Goal: Task Accomplishment & Management: Manage account settings

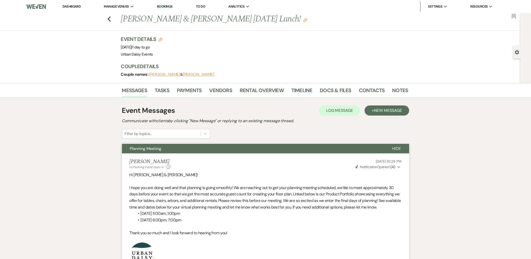
click at [242, 85] on li "Rental Overview" at bounding box center [266, 91] width 52 height 12
click at [242, 90] on link "Rental Overview" at bounding box center [262, 91] width 44 height 11
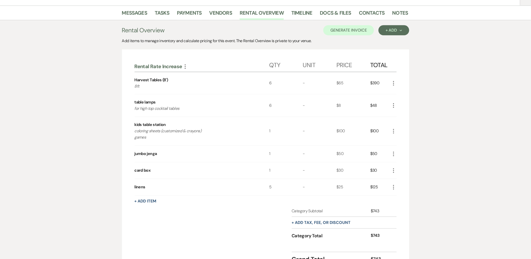
scroll to position [84, 0]
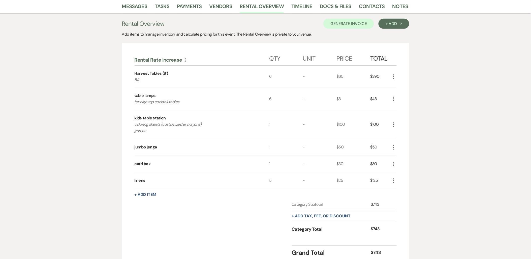
click at [394, 124] on use "button" at bounding box center [393, 124] width 1 height 5
click at [397, 134] on icon "Pencil" at bounding box center [396, 135] width 3 height 4
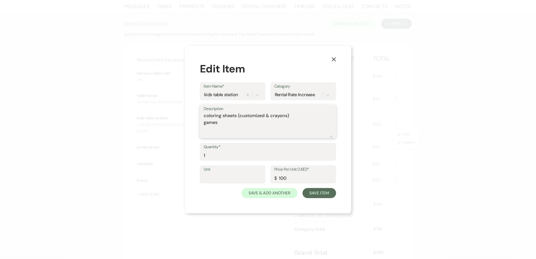
click at [276, 131] on textarea "coloring sheets (customized & crayons) games" at bounding box center [268, 124] width 129 height 25
drag, startPoint x: 288, startPoint y: 177, endPoint x: 279, endPoint y: 178, distance: 9.9
click at [279, 178] on input "100" at bounding box center [303, 178] width 58 height 10
type input "75"
click at [240, 128] on textarea "coloring sheets (customized & crayons) games" at bounding box center [268, 124] width 129 height 25
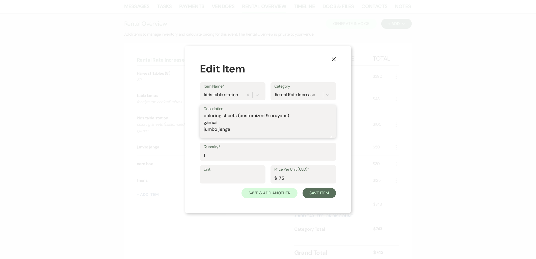
type textarea "coloring sheets (customized & crayons) games jumbo jenga"
click at [325, 193] on button "Save Item" at bounding box center [319, 193] width 34 height 10
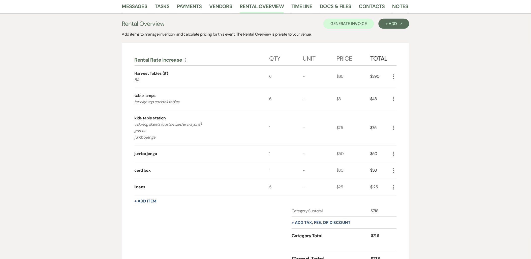
click at [393, 187] on icon "More" at bounding box center [394, 187] width 6 height 6
click at [402, 196] on button "Pencil Edit" at bounding box center [404, 197] width 26 height 8
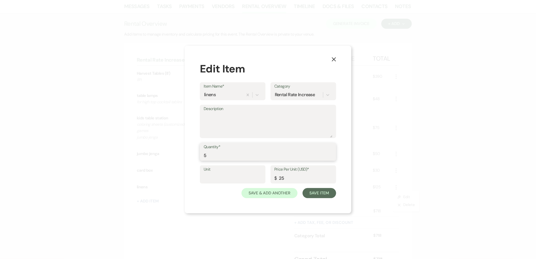
drag, startPoint x: 210, startPoint y: 153, endPoint x: 200, endPoint y: 153, distance: 10.6
click at [200, 153] on div "Quantity* 5" at bounding box center [268, 152] width 136 height 18
type input "3"
click at [322, 197] on button "Save Item" at bounding box center [319, 193] width 34 height 10
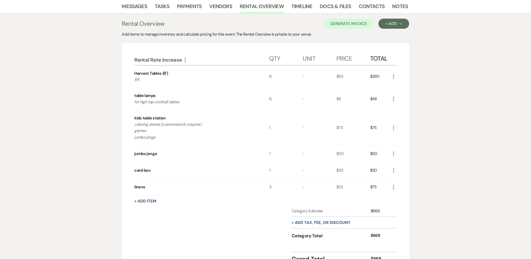
click at [7, 88] on div "Messages Tasks Payments Vendors Rental Overview Timeline Docs & Files Contacts …" at bounding box center [265, 137] width 531 height 277
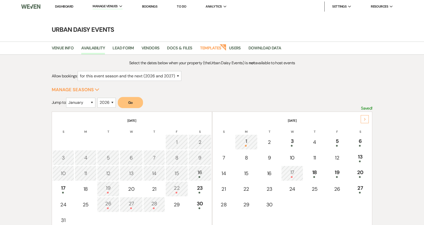
select select "2"
select select "2026"
click at [67, 6] on link "Dashboard" at bounding box center [64, 6] width 18 height 4
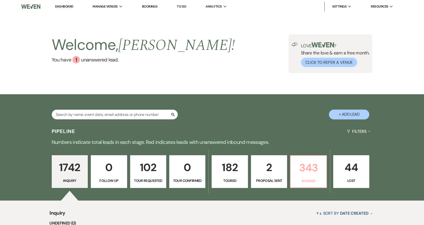
click at [291, 166] on link "343 Booked" at bounding box center [308, 171] width 37 height 33
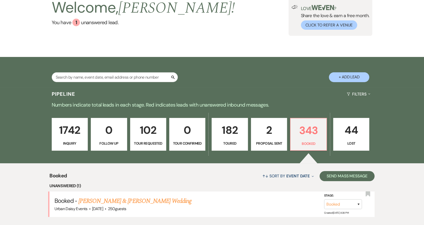
scroll to position [65, 0]
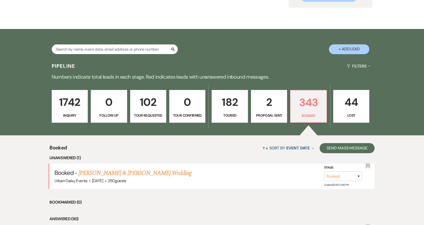
click at [133, 172] on link "Anya Diehl & Riley Dombek's Wedding" at bounding box center [134, 173] width 113 height 9
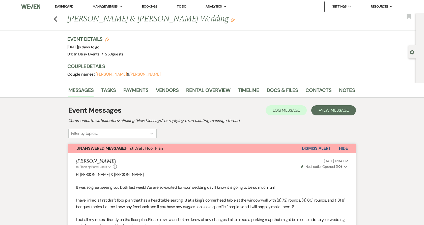
click at [302, 147] on button "Dismiss Alert" at bounding box center [316, 149] width 29 height 10
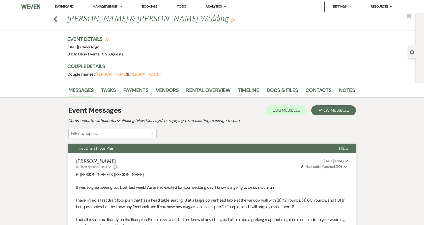
click at [58, 5] on link "Dashboard" at bounding box center [64, 6] width 18 height 4
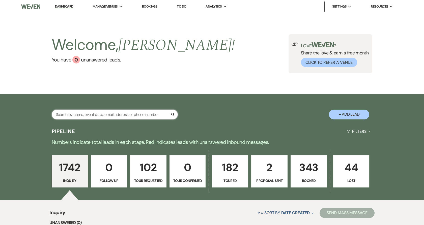
click at [85, 114] on input "text" at bounding box center [115, 115] width 126 height 10
type input "sir"
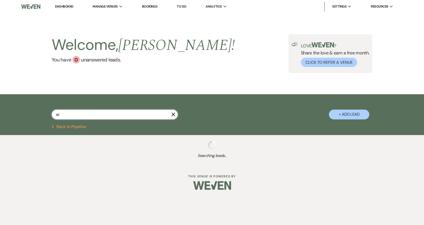
select select "5"
select select "8"
select select "5"
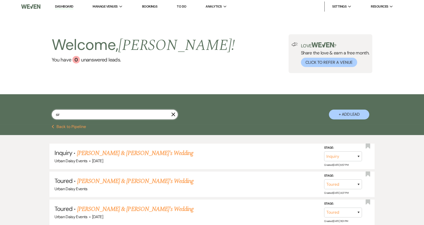
type input "sir"
click at [90, 153] on link "[PERSON_NAME] & [PERSON_NAME]'s Wedding" at bounding box center [135, 153] width 117 height 9
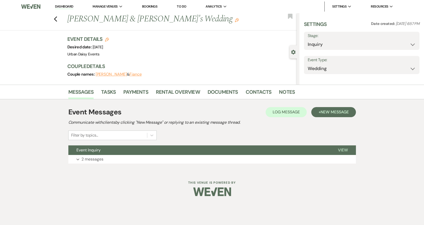
select select "5"
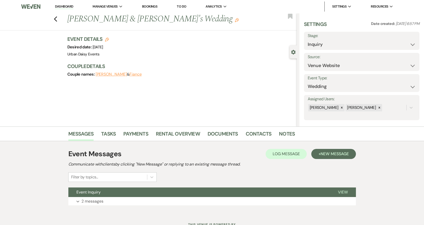
click at [168, 188] on button "Event Inquiry" at bounding box center [199, 193] width 262 height 10
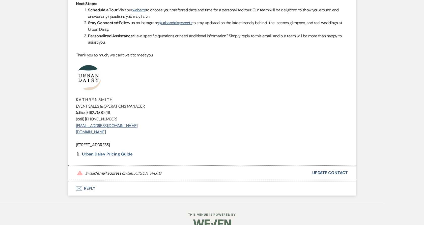
scroll to position [492, 0]
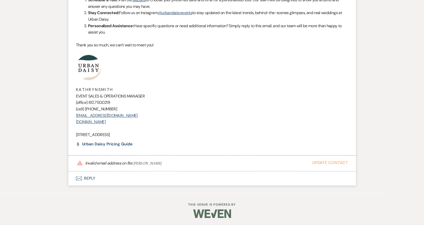
click at [318, 163] on link "Update Contact" at bounding box center [330, 163] width 36 height 7
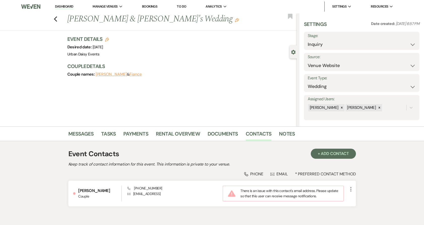
click at [350, 190] on icon "More" at bounding box center [351, 189] width 6 height 6
click at [349, 199] on button "Pencil Edit" at bounding box center [363, 199] width 30 height 9
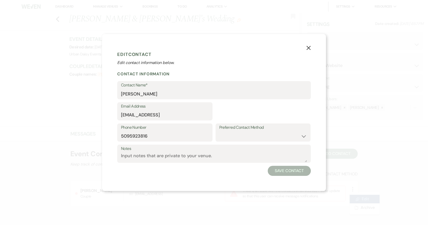
select select "1"
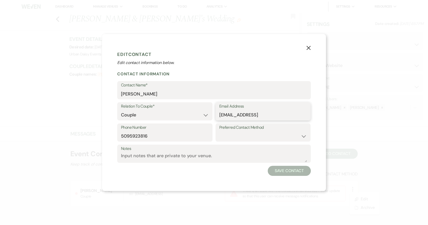
click at [285, 117] on input "sirihammondactor@gmail.con" at bounding box center [263, 115] width 88 height 10
type input "[EMAIL_ADDRESS][DOMAIN_NAME]"
click at [301, 169] on button "Save Contact" at bounding box center [289, 171] width 43 height 10
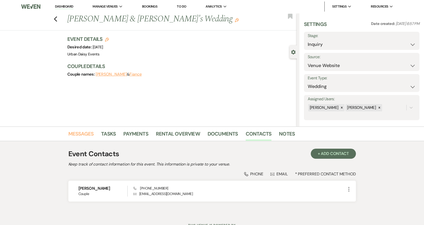
click at [78, 135] on link "Messages" at bounding box center [80, 135] width 25 height 11
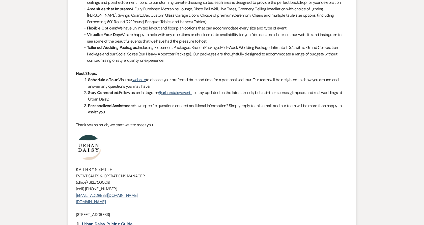
scroll to position [474, 0]
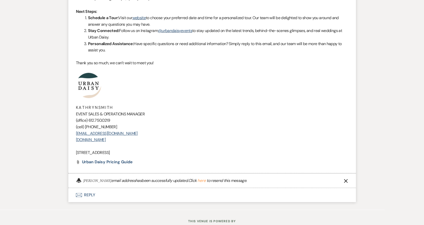
click at [203, 180] on button "here" at bounding box center [201, 181] width 8 height 4
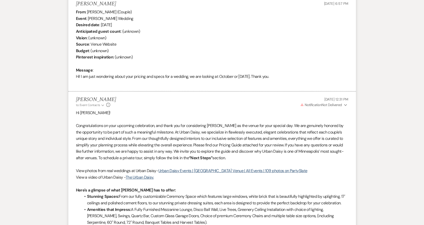
scroll to position [110, 0]
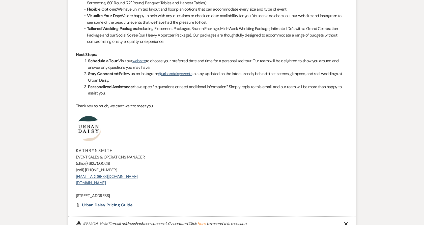
scroll to position [491, 0]
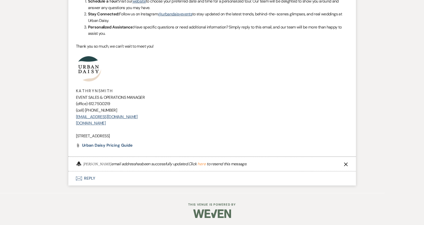
click at [199, 164] on button "here" at bounding box center [201, 164] width 8 height 4
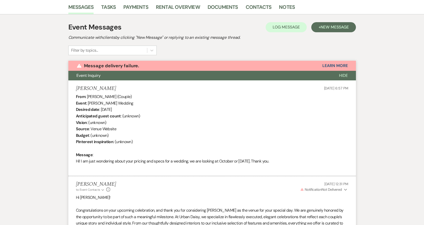
scroll to position [0, 0]
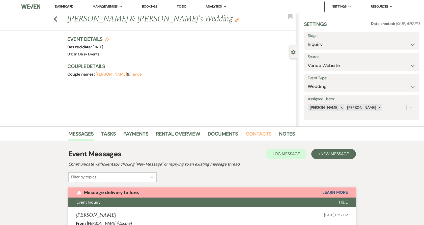
click at [262, 138] on link "Contacts" at bounding box center [259, 135] width 26 height 11
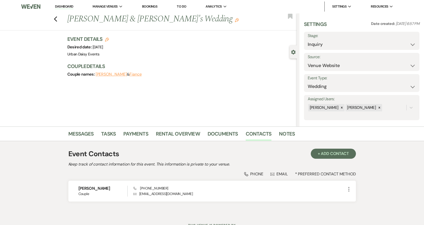
click at [186, 187] on div "Phone (509) 592-3816 Envelope sirihammondactor@gmail.com" at bounding box center [239, 191] width 212 height 11
drag, startPoint x: 179, startPoint y: 187, endPoint x: 139, endPoint y: 188, distance: 39.6
click at [139, 188] on div "Phone (509) 592-3816 Envelope sirihammondactor@gmail.com" at bounding box center [239, 191] width 212 height 11
click at [139, 188] on span "Phone (509) 592-3816" at bounding box center [150, 188] width 35 height 5
drag, startPoint x: 139, startPoint y: 188, endPoint x: 166, endPoint y: 185, distance: 27.0
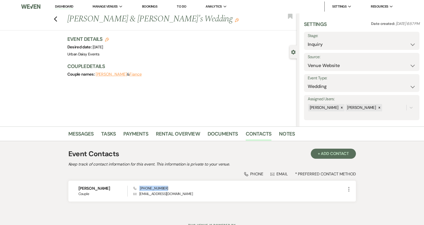
click at [166, 185] on div "Siri Hammond Couple Phone (509) 592-3816 Envelope sirihammondactor@gmail.com Mo…" at bounding box center [211, 191] width 287 height 21
click at [90, 135] on link "Messages" at bounding box center [80, 135] width 25 height 11
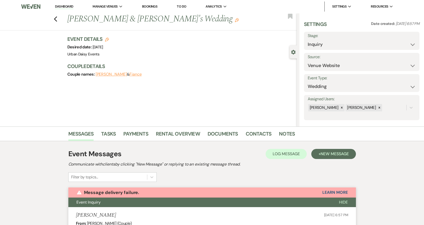
click at [69, 5] on link "Dashboard" at bounding box center [64, 6] width 18 height 5
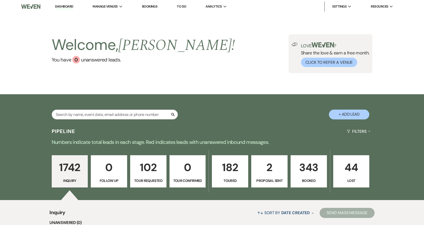
click at [221, 178] on p "Toured" at bounding box center [230, 181] width 30 height 6
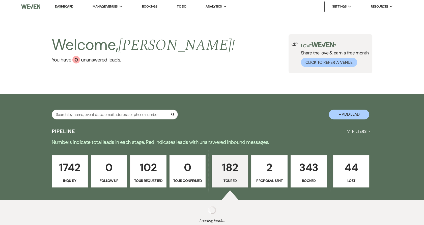
select select "5"
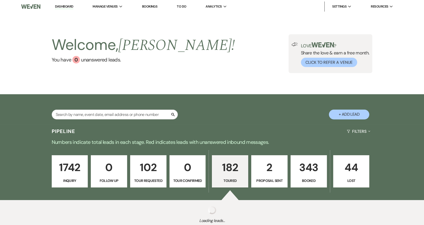
select select "5"
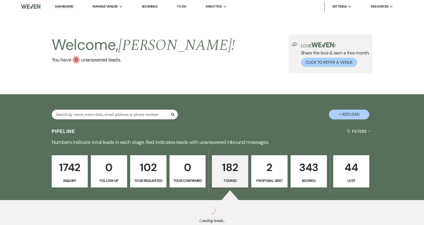
select select "5"
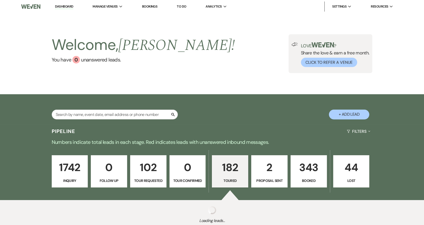
select select "5"
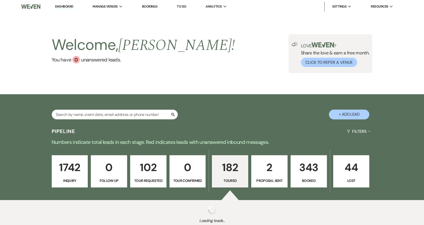
select select "5"
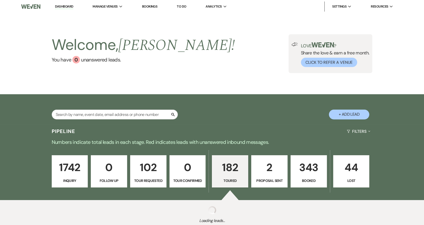
select select "5"
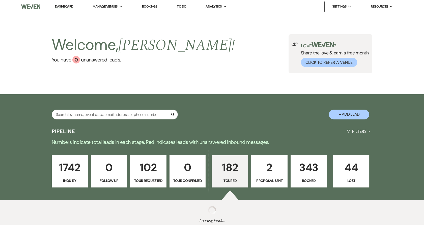
select select "5"
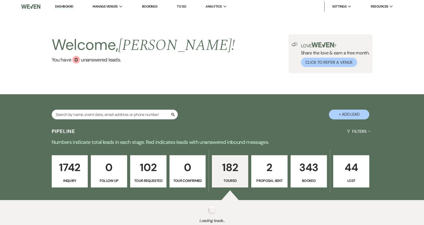
select select "5"
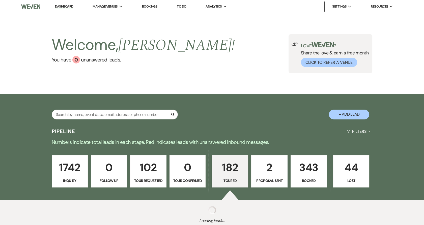
select select "5"
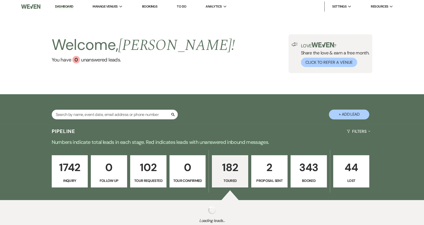
select select "5"
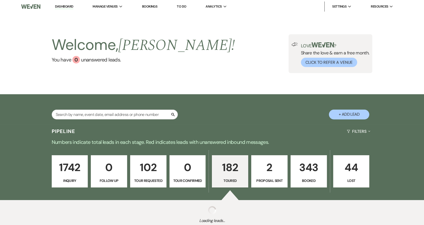
select select "5"
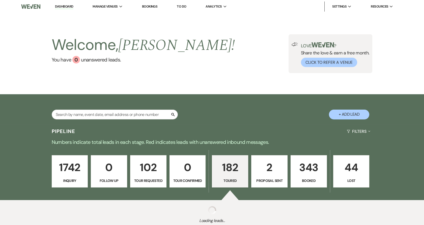
select select "5"
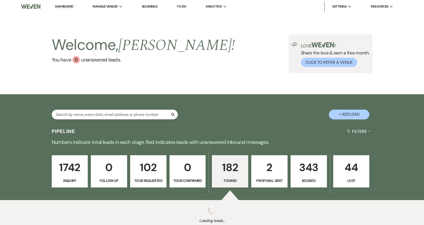
select select "5"
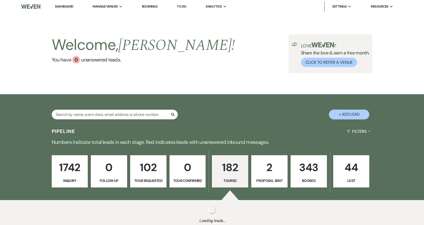
select select "5"
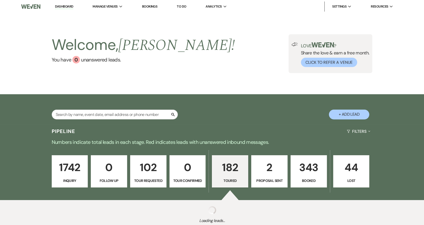
select select "5"
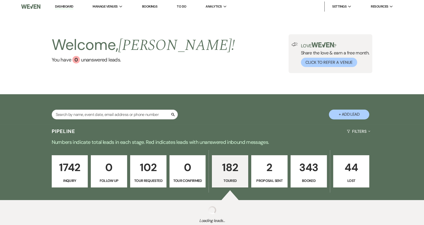
select select "5"
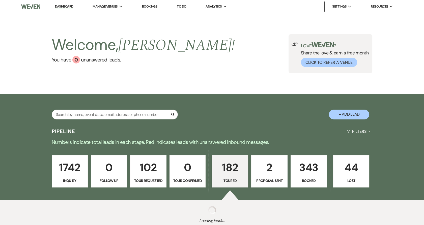
select select "5"
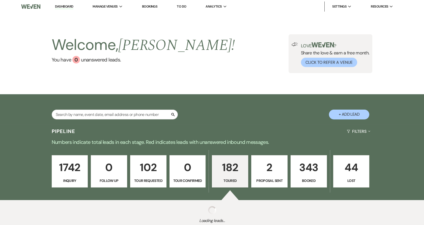
select select "5"
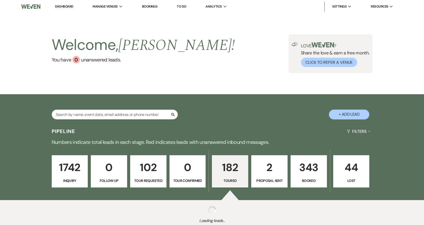
select select "5"
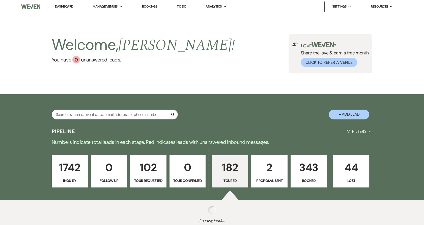
select select "5"
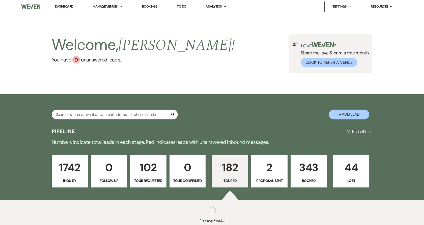
select select "5"
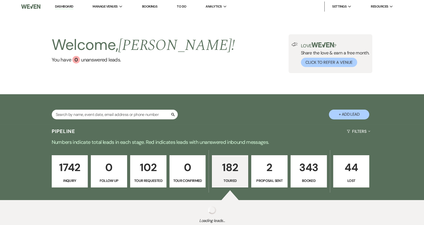
select select "5"
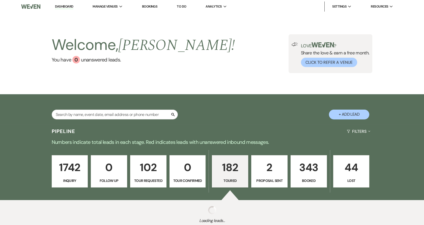
select select "5"
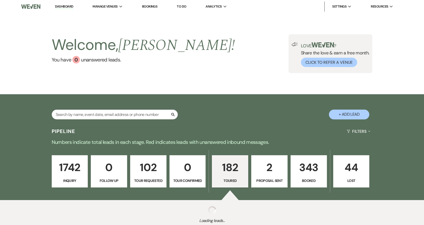
select select "5"
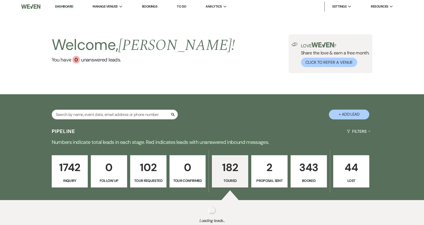
select select "5"
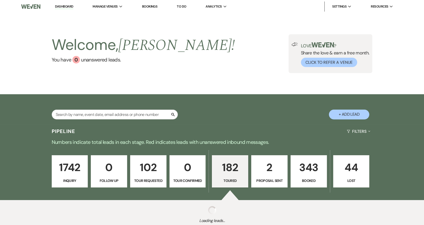
select select "5"
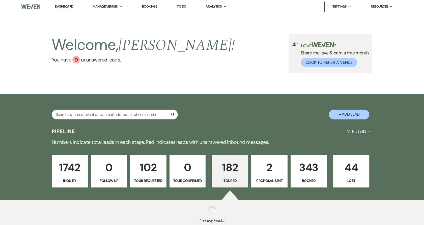
select select "5"
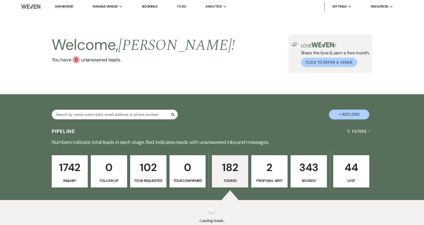
select select "5"
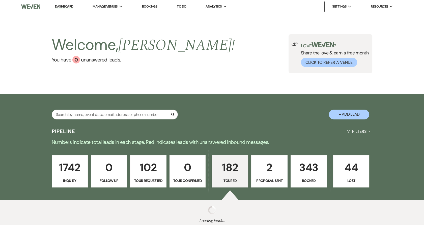
select select "5"
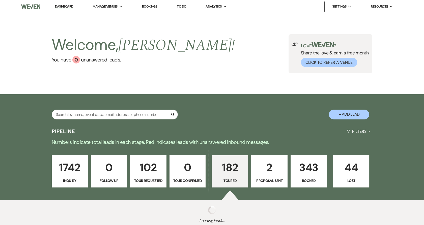
select select "5"
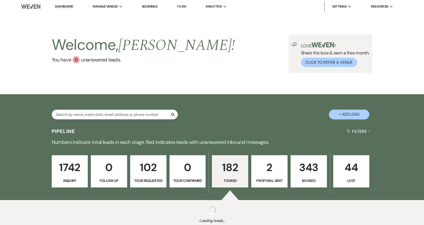
select select "5"
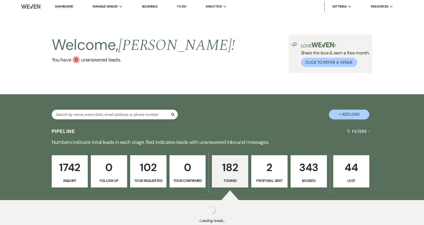
select select "5"
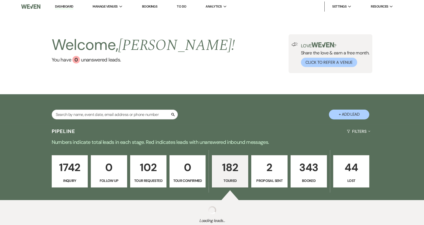
select select "5"
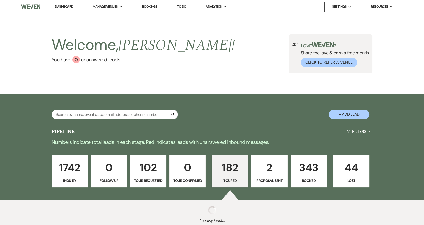
select select "5"
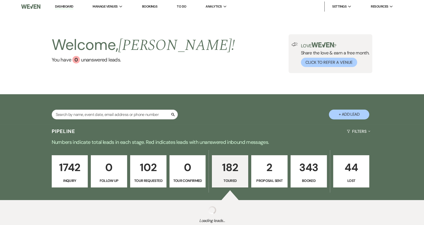
select select "5"
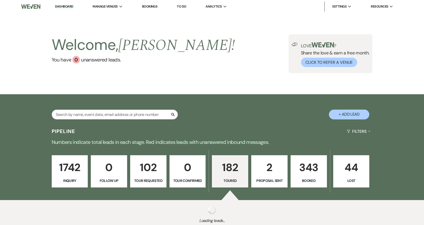
select select "5"
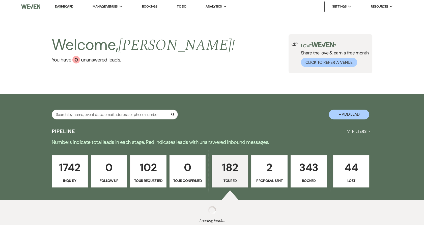
select select "5"
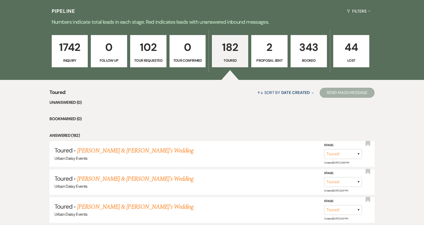
scroll to position [121, 0]
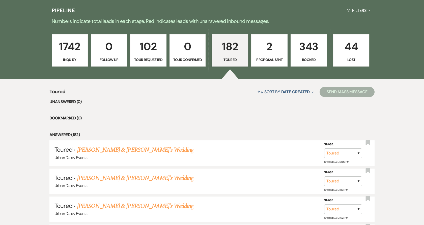
click at [111, 151] on link "Jayne Depaepe & Fiance's Wedding" at bounding box center [135, 150] width 117 height 9
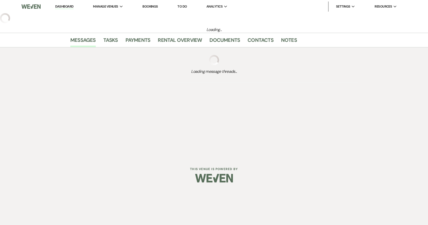
select select "5"
select select "6"
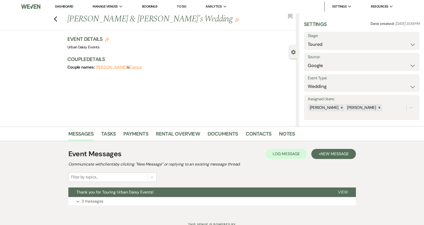
click at [104, 197] on button "Expand 3 messages" at bounding box center [211, 201] width 287 height 9
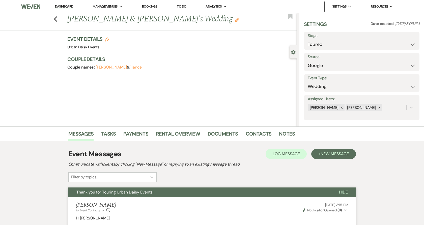
click at [55, 17] on div "Previous Jayne Depaepe & Fiance's Wedding Edit Bookmark" at bounding box center [146, 21] width 299 height 17
click at [56, 18] on icon "Previous" at bounding box center [56, 19] width 4 height 6
select select "5"
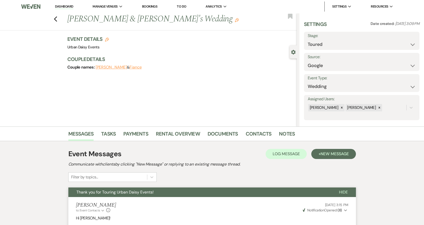
select select "5"
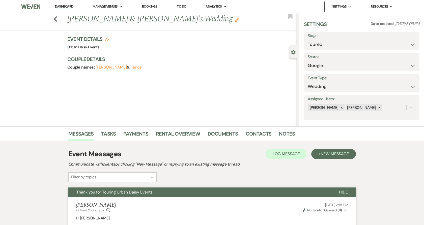
select select "5"
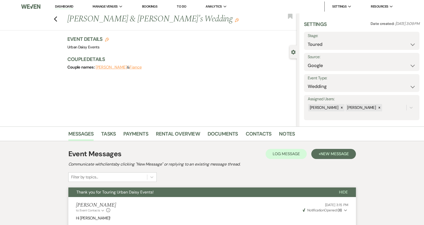
select select "5"
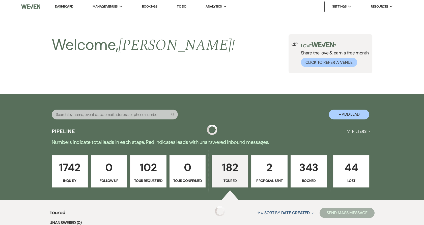
scroll to position [121, 0]
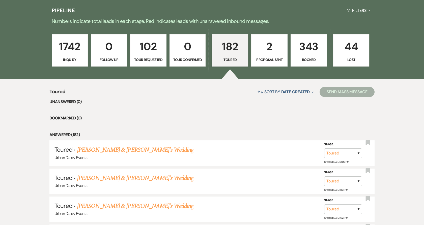
click at [137, 179] on link "Kelsey Bogdanovich & Fiance's Wedding" at bounding box center [135, 178] width 117 height 9
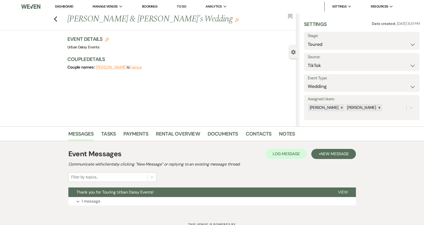
drag, startPoint x: 129, startPoint y: 198, endPoint x: 104, endPoint y: 169, distance: 38.1
click at [128, 198] on button "Expand 1 message" at bounding box center [211, 201] width 287 height 9
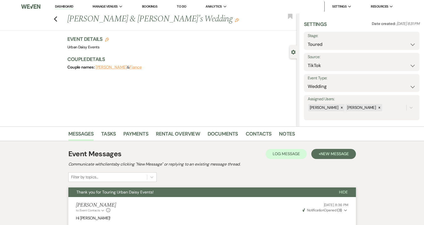
click at [57, 18] on use "button" at bounding box center [55, 19] width 3 height 6
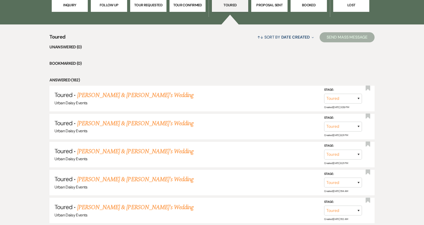
scroll to position [177, 0]
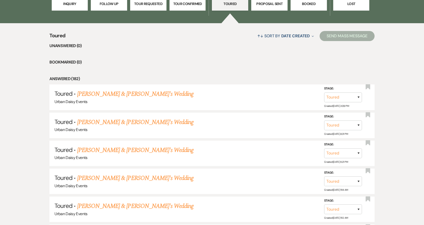
click at [97, 151] on link "Naomi Bunker & Fiance's Wedding" at bounding box center [135, 150] width 117 height 9
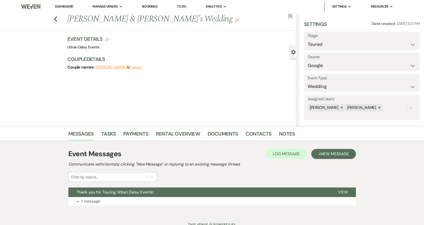
click at [96, 194] on span "Thank you for Touring Urban Daisy Events!" at bounding box center [114, 192] width 77 height 5
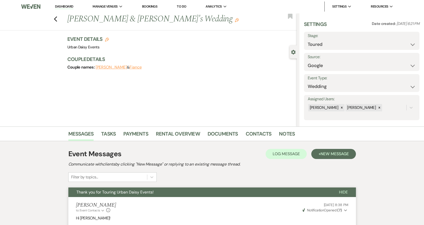
click at [57, 16] on button "Previous" at bounding box center [56, 18] width 4 height 7
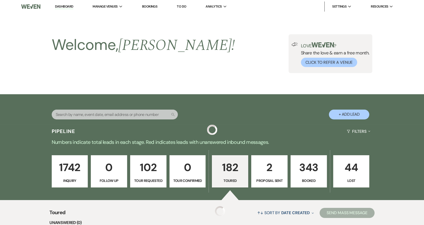
scroll to position [177, 0]
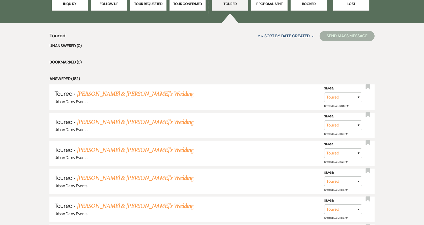
click at [99, 177] on link "Jaid Perry & Fiance's Wedding" at bounding box center [135, 178] width 117 height 9
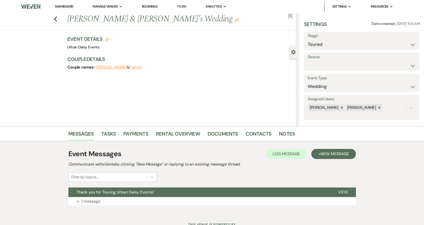
click at [95, 192] on span "Thank you for Touring Urban Daisy Events!" at bounding box center [114, 192] width 77 height 5
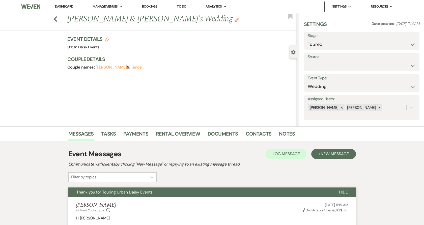
click at [57, 20] on use "button" at bounding box center [55, 19] width 3 height 6
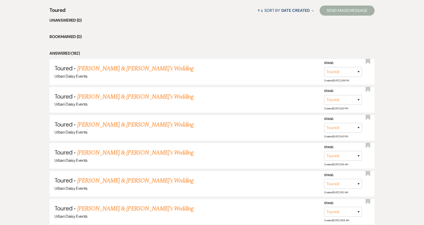
scroll to position [233, 0]
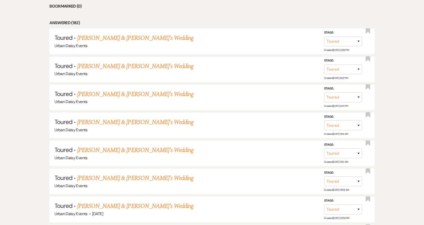
click at [83, 150] on link "Rebecca Welman & Fiance's Wedding" at bounding box center [135, 150] width 117 height 9
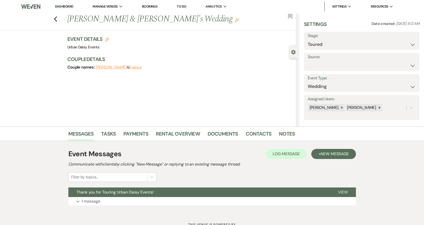
click at [91, 196] on button "Thank you for Touring Urban Daisy Events!" at bounding box center [199, 193] width 262 height 10
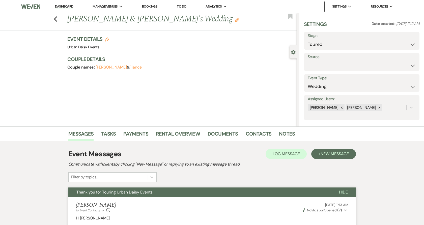
click at [56, 20] on icon "Previous" at bounding box center [56, 19] width 4 height 6
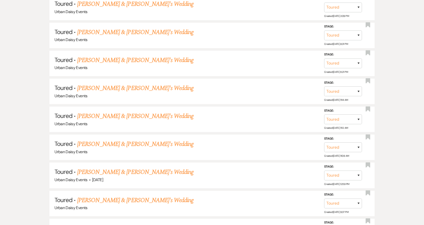
scroll to position [317, 0]
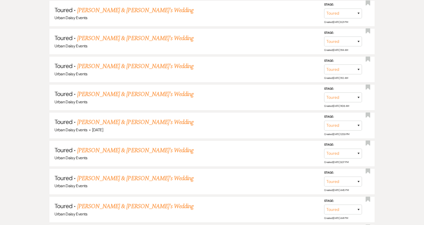
click at [83, 151] on link "Ayanna Coleman & Fiance's Wedding" at bounding box center [135, 150] width 117 height 9
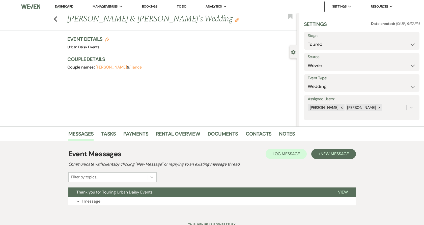
click at [83, 200] on p "1 message" at bounding box center [90, 201] width 19 height 7
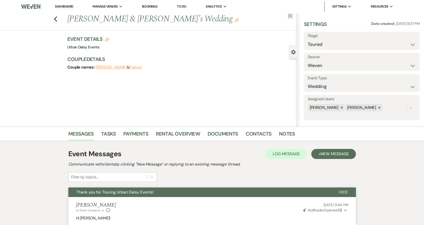
click at [56, 18] on icon "Previous" at bounding box center [56, 19] width 4 height 6
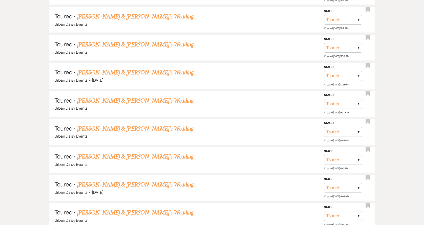
scroll to position [373, 0]
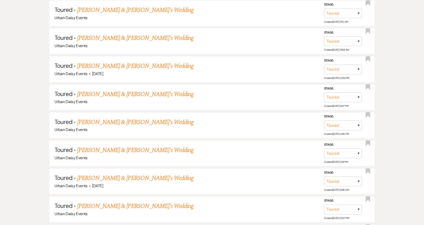
click at [93, 121] on link "Emma Kopp & Fiance's Wedding" at bounding box center [135, 122] width 117 height 9
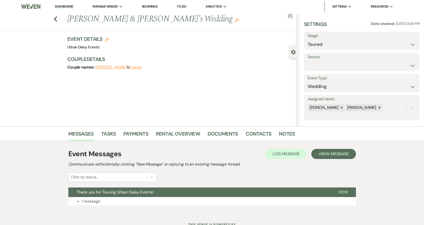
click at [93, 190] on span "Thank you for Touring Urban Daisy Events!" at bounding box center [114, 192] width 77 height 5
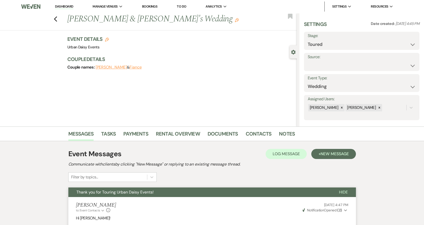
click at [54, 16] on div "Previous Emma Kopp & Fiance's Wedding Edit Bookmark" at bounding box center [146, 21] width 299 height 17
click at [57, 20] on icon "Previous" at bounding box center [56, 19] width 4 height 6
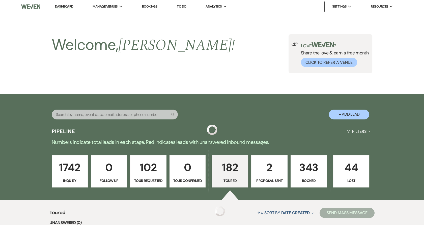
scroll to position [373, 0]
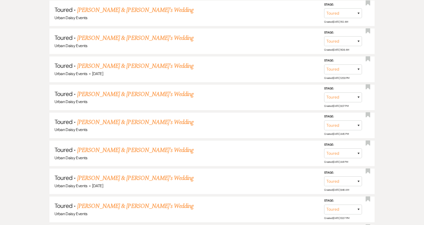
click at [82, 178] on link "Lucy Moe & Fiance's Wedding" at bounding box center [135, 178] width 117 height 9
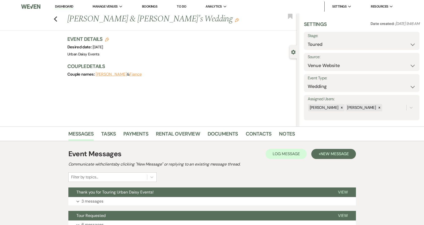
click at [80, 197] on button "Expand 3 messages" at bounding box center [211, 201] width 287 height 9
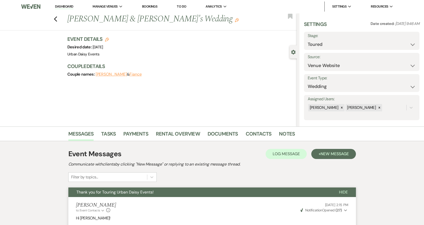
click at [79, 194] on span "Thank you for Touring Urban Daisy Events!" at bounding box center [114, 192] width 77 height 5
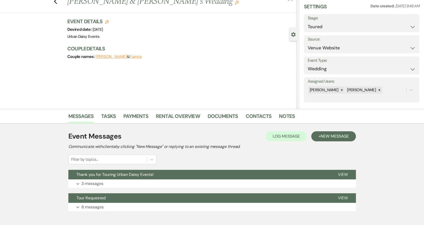
scroll to position [44, 0]
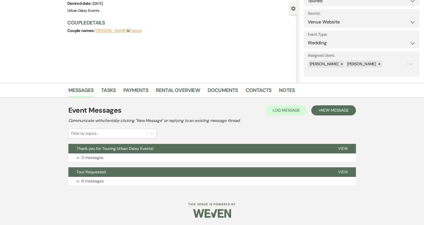
click at [79, 179] on button "Expand 6 messages" at bounding box center [211, 181] width 287 height 9
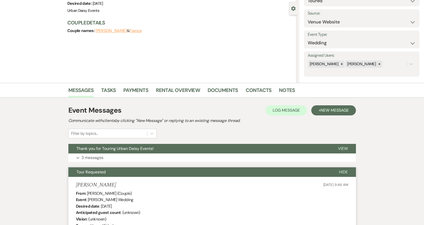
click at [89, 149] on span "Thank you for Touring Urban Daisy Events!" at bounding box center [114, 148] width 77 height 5
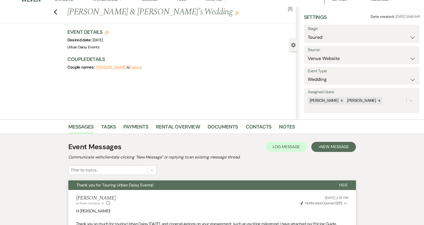
scroll to position [0, 0]
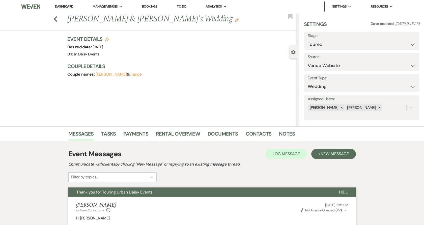
click at [57, 19] on icon "Previous" at bounding box center [56, 19] width 4 height 6
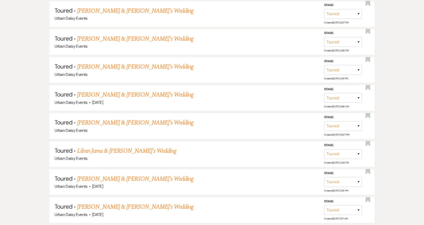
scroll to position [457, 0]
click at [91, 122] on link "Talia Zadeh & Fiance's Wedding" at bounding box center [135, 122] width 117 height 9
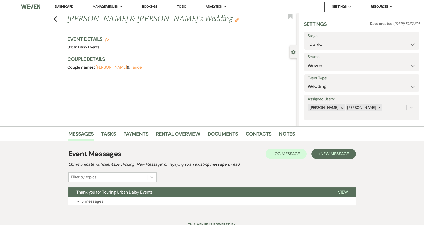
click at [98, 200] on p "3 messages" at bounding box center [92, 201] width 22 height 7
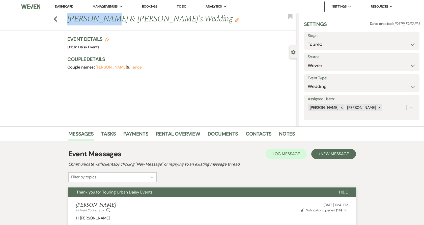
drag, startPoint x: 71, startPoint y: 21, endPoint x: 107, endPoint y: 19, distance: 36.9
click at [107, 19] on h1 "Talia Zadeh & Fiance's Wedding Edit" at bounding box center [158, 19] width 182 height 12
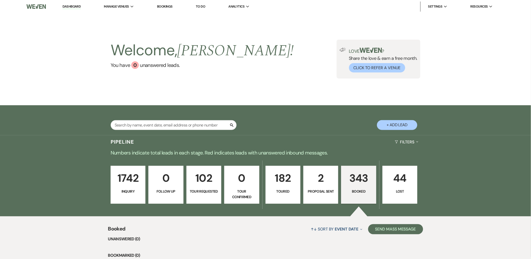
click at [0, 0] on link "Urban Daisy Events" at bounding box center [0, 0] width 0 height 0
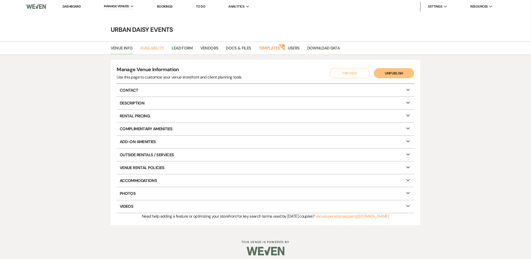
click at [159, 48] on link "Availability" at bounding box center [152, 50] width 24 height 10
select select "2"
select select "2026"
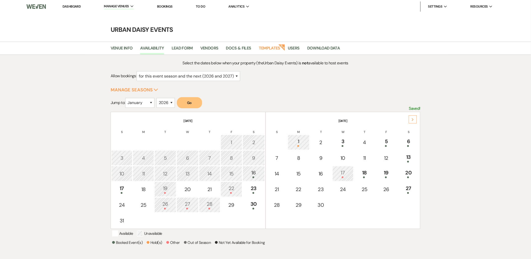
click at [395, 136] on td "5" at bounding box center [387, 142] width 22 height 15
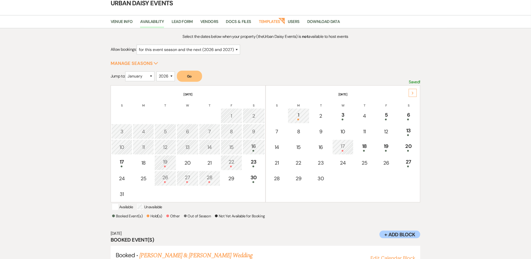
scroll to position [46, 0]
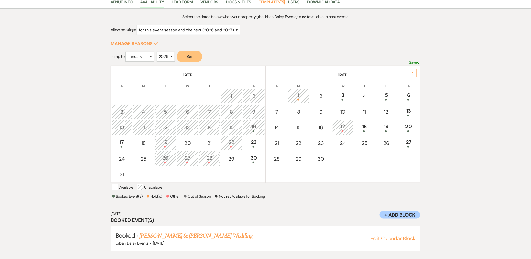
click at [182, 232] on link "Josie Wanner & Ryan Pekarna's Wedding" at bounding box center [195, 235] width 113 height 9
click at [391, 120] on td "19" at bounding box center [387, 127] width 22 height 15
click at [155, 234] on link "Madeline Dowson & Ryan Nelson's Wedding" at bounding box center [195, 235] width 113 height 9
click at [390, 127] on div "19" at bounding box center [387, 127] width 16 height 9
click at [182, 237] on link "Madeline Dowson & Ryan Nelson's Wedding" at bounding box center [195, 235] width 113 height 9
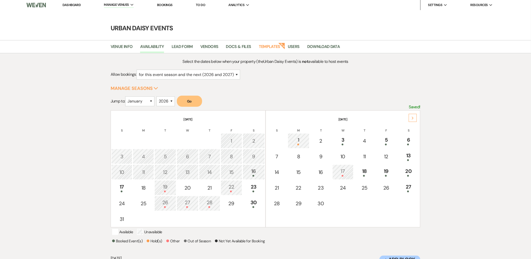
scroll to position [0, 0]
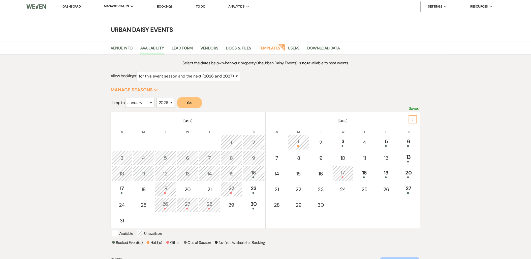
click at [419, 119] on th "[DATE]" at bounding box center [344, 117] width 154 height 11
click at [415, 119] on div "Next" at bounding box center [413, 119] width 8 height 8
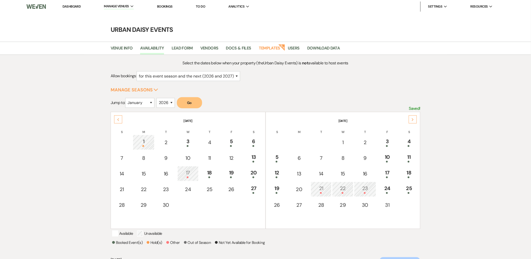
click at [414, 190] on div "25" at bounding box center [409, 188] width 15 height 9
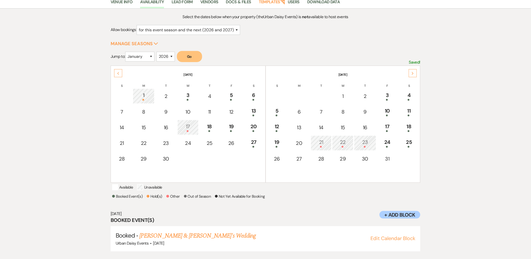
click at [231, 234] on link "[PERSON_NAME] & [PERSON_NAME]'s Wedding" at bounding box center [197, 235] width 117 height 9
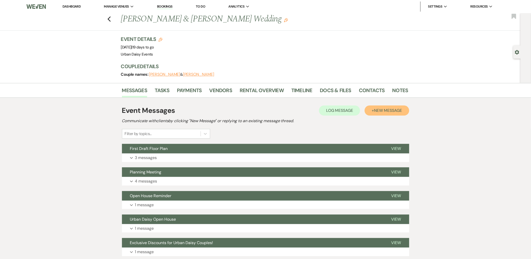
drag, startPoint x: 375, startPoint y: 108, endPoint x: 244, endPoint y: 92, distance: 132.2
click at [274, 121] on div "Event Messages Log Log Message + New Message Communicate with clients by clicki…" at bounding box center [265, 121] width 287 height 33
click at [243, 89] on link "Rental Overview" at bounding box center [262, 91] width 44 height 11
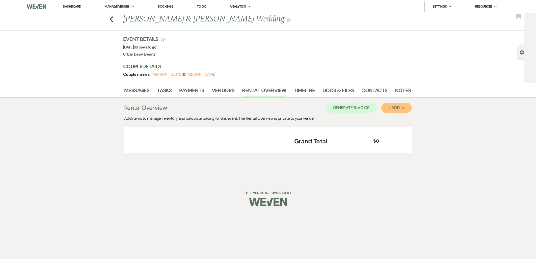
click at [392, 108] on div "+ Add Next" at bounding box center [396, 108] width 16 height 4
click at [398, 117] on button "Item" at bounding box center [393, 119] width 25 height 8
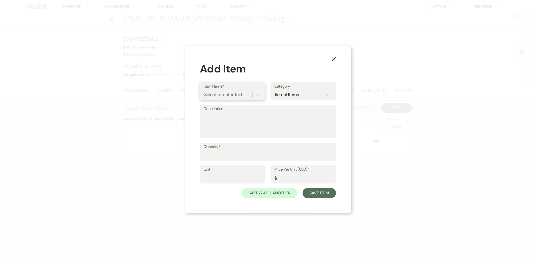
click at [231, 94] on div "Select or enter text..." at bounding box center [224, 94] width 41 height 7
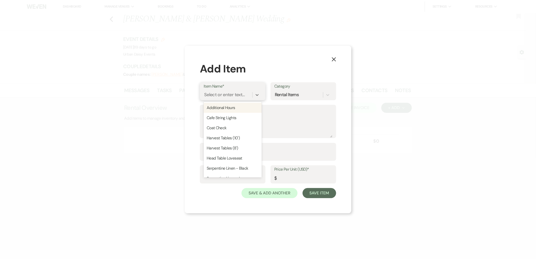
click at [227, 106] on div "Additional Hours" at bounding box center [233, 108] width 58 height 10
type input "Hours"
type input "250"
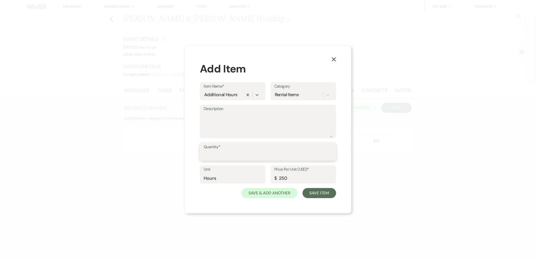
click at [235, 154] on input "Quantity*" at bounding box center [268, 155] width 129 height 10
type input "3"
click at [310, 193] on button "Save Item" at bounding box center [319, 193] width 34 height 10
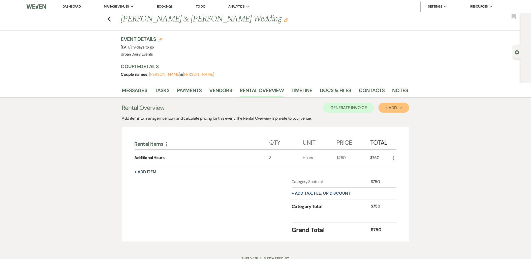
click at [399, 106] on div "+ Add Next" at bounding box center [394, 108] width 16 height 4
click at [387, 122] on button "Item" at bounding box center [391, 119] width 25 height 8
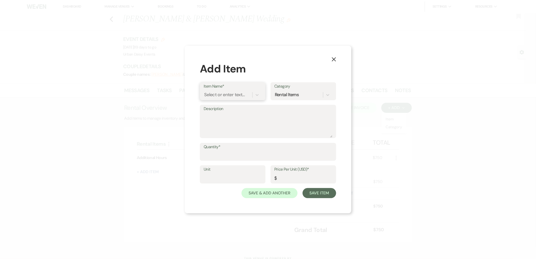
click at [222, 94] on div "Select or enter text..." at bounding box center [224, 94] width 41 height 7
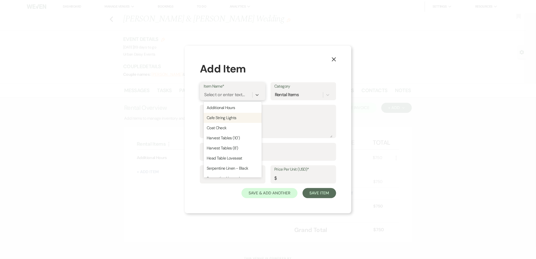
click at [223, 117] on div "Cafe String Lights" at bounding box center [233, 118] width 58 height 10
type input "350"
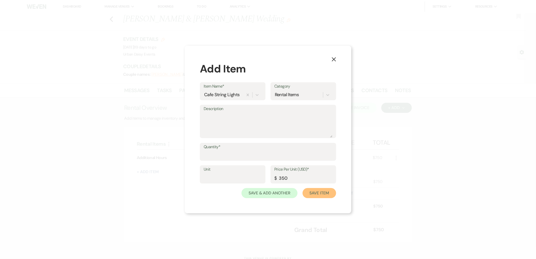
click at [330, 194] on button "Save Item" at bounding box center [319, 193] width 34 height 10
click at [268, 150] on div "Quantity*" at bounding box center [268, 151] width 136 height 19
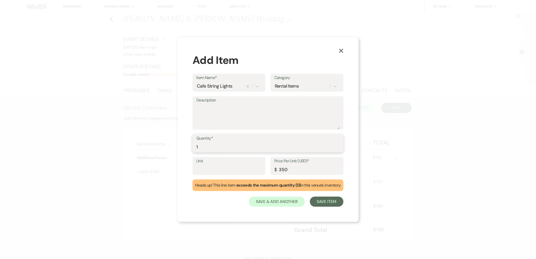
type input "1"
click at [320, 198] on button "Save Item" at bounding box center [327, 201] width 34 height 10
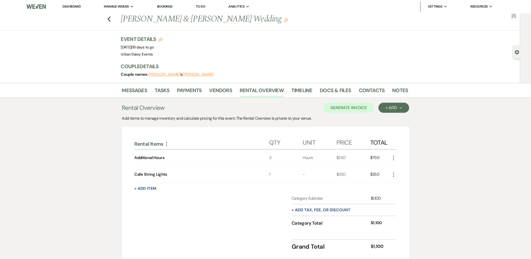
click at [327, 208] on button "+ Add tax, fee, or discount" at bounding box center [321, 210] width 59 height 4
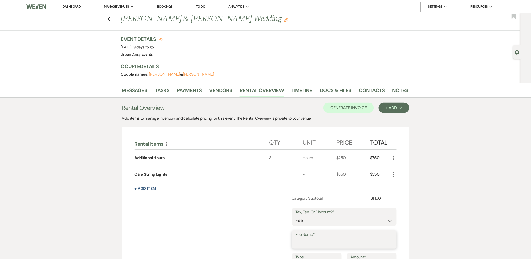
click at [308, 238] on input "Fee Name*" at bounding box center [344, 243] width 97 height 10
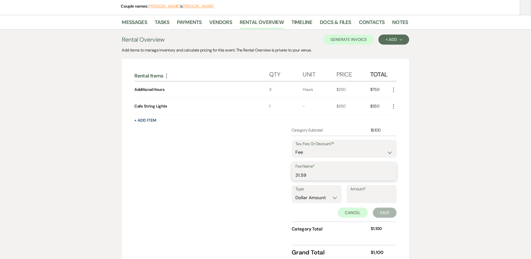
scroll to position [84, 0]
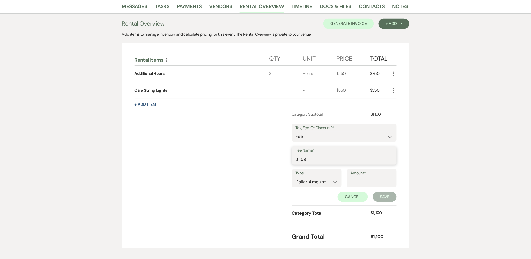
type input "31.59"
click at [356, 175] on label "Amount*" at bounding box center [372, 172] width 42 height 7
click at [356, 177] on input "Amount*" at bounding box center [372, 182] width 42 height 10
drag, startPoint x: 327, startPoint y: 162, endPoint x: 282, endPoint y: 162, distance: 44.6
click at [282, 162] on div "Category Subtotal $1,100 Tax, Fee, Or Discount?* Fee Discount Tax Fee Name* 31.…" at bounding box center [266, 168] width 262 height 115
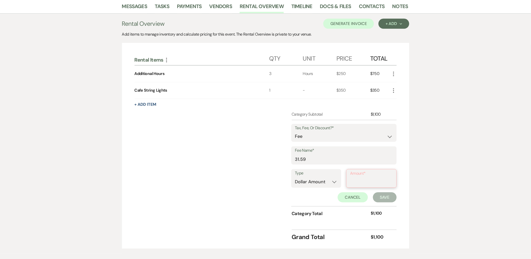
click at [378, 184] on input "Amount*" at bounding box center [372, 182] width 42 height 10
paste input "31.59"
type input "31.59"
drag, startPoint x: 319, startPoint y: 160, endPoint x: 274, endPoint y: 163, distance: 44.7
click at [274, 163] on div "Category Subtotal $1,100 Tax, Fee, Or Discount?* Fee Discount Tax Fee Name* 31.…" at bounding box center [266, 168] width 262 height 114
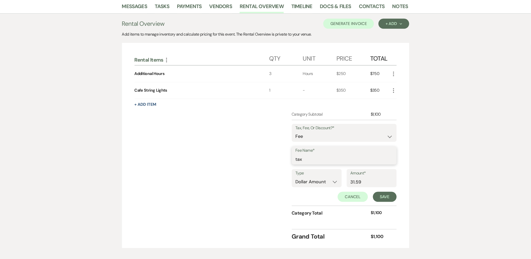
type input "tax"
click at [433, 180] on div "Messages Tasks Payments Vendors Rental Overview Timeline Docs & Files Contacts …" at bounding box center [265, 126] width 531 height 254
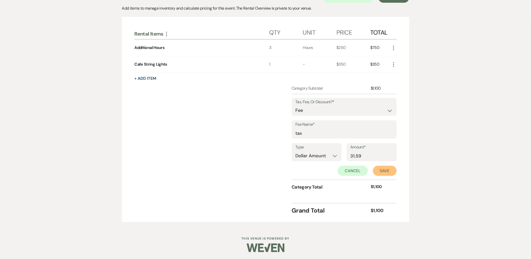
click at [385, 171] on button "Save" at bounding box center [385, 171] width 24 height 10
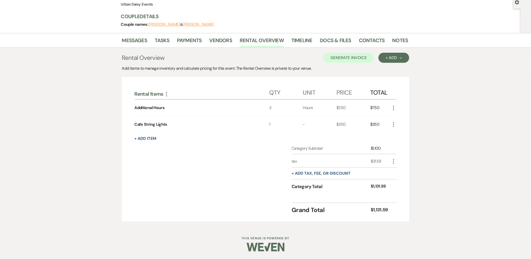
scroll to position [49, 0]
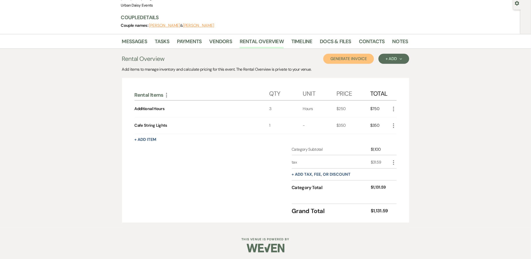
click at [344, 59] on button "Generate Invoice" at bounding box center [349, 59] width 51 height 10
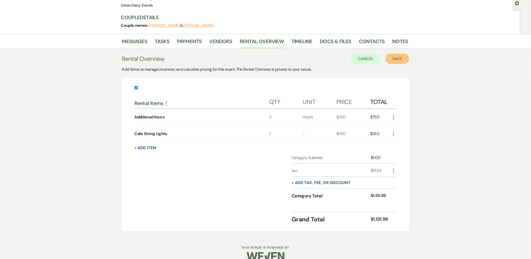
click at [401, 57] on button "Save" at bounding box center [398, 59] width 24 height 10
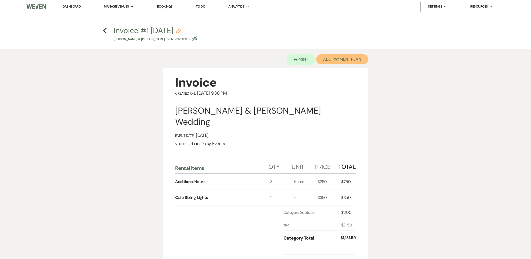
click at [321, 60] on button "Add Payment Plan" at bounding box center [342, 59] width 52 height 10
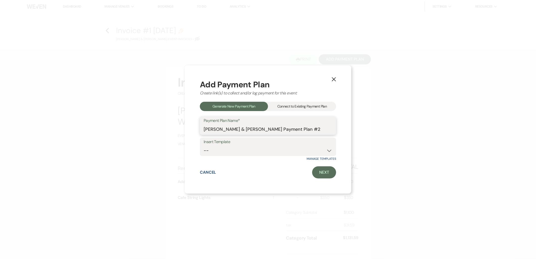
click at [287, 130] on input "Josie Wanner & Ryan Pekarna's Payment Plan #2" at bounding box center [268, 129] width 129 height 10
type input "Additional Rentals"
click at [315, 171] on link "Next" at bounding box center [324, 172] width 24 height 12
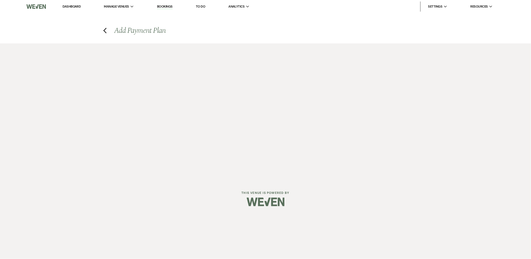
select select "27477"
select select "2"
select select "percentage"
select select "true"
select select "client"
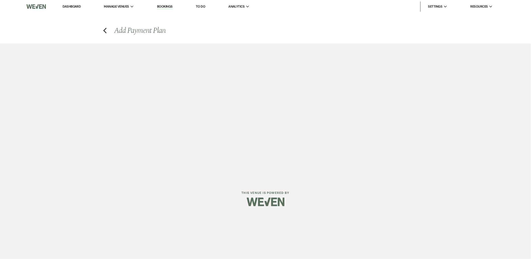
select select "weeks"
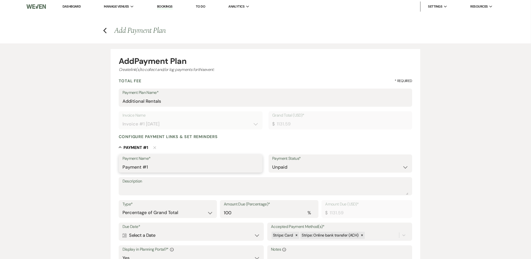
drag, startPoint x: 168, startPoint y: 167, endPoint x: 115, endPoint y: 167, distance: 53.5
click at [115, 167] on form "Add Payment Plan Create link(s) to collect and/or log payments for this event: …" at bounding box center [266, 200] width 310 height 302
type input "Additional Rentals"
drag, startPoint x: 250, startPoint y: 215, endPoint x: 207, endPoint y: 214, distance: 43.1
click at [207, 214] on div "Type* Dollar Amount Percentage of Grand Total Amount Due (Percentage)* % 100 Am…" at bounding box center [266, 211] width 294 height 23
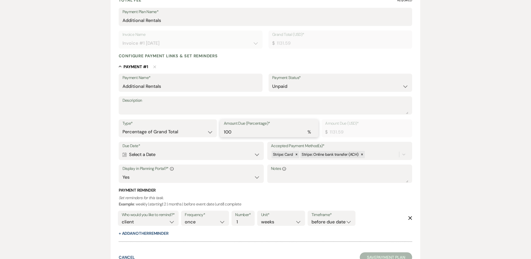
scroll to position [84, 0]
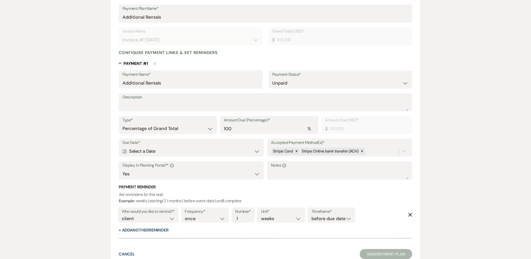
click at [153, 145] on label "Due Date*" at bounding box center [192, 142] width 138 height 7
click at [152, 147] on div "Calendar Select a Date Expand" at bounding box center [192, 151] width 138 height 10
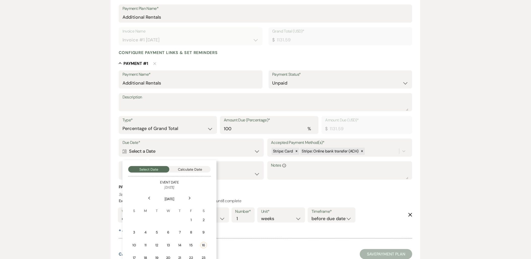
scroll to position [124, 0]
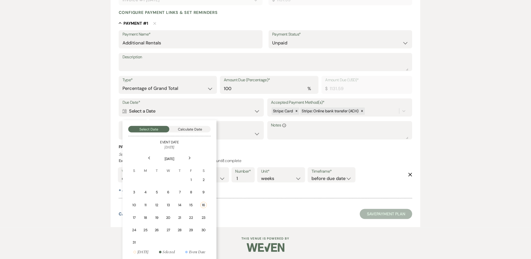
click at [190, 216] on div "22" at bounding box center [191, 217] width 4 height 5
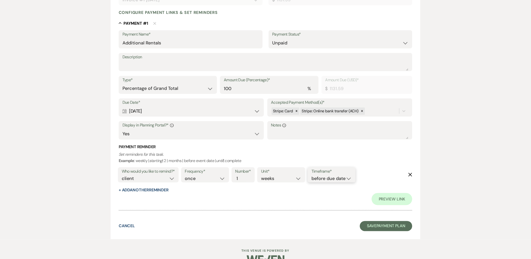
click at [337, 176] on select "before due date after due date on due date on custom date" at bounding box center [332, 178] width 40 height 7
select select "onDueDate"
click at [312, 175] on select "before due date after due date on due date on custom date" at bounding box center [332, 178] width 40 height 7
click at [158, 181] on select "client venue both" at bounding box center [148, 178] width 53 height 7
select select "both"
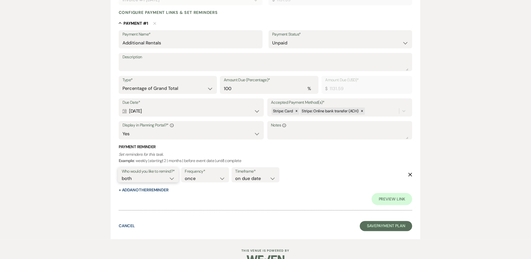
click at [122, 175] on select "client venue both" at bounding box center [148, 178] width 53 height 7
click at [389, 227] on button "Save Payment Plan" at bounding box center [386, 226] width 52 height 10
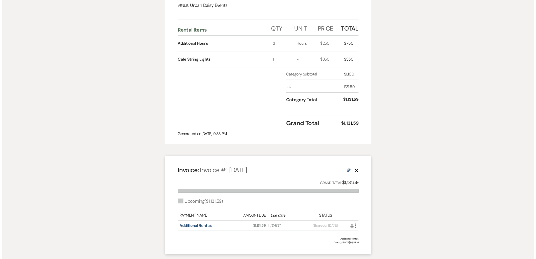
scroll to position [140, 0]
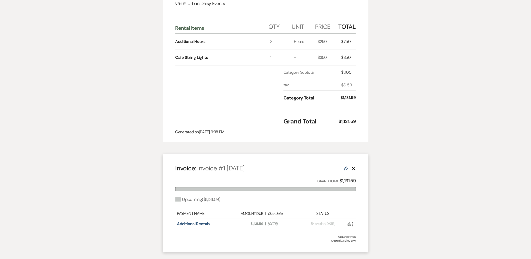
click at [354, 221] on icon "More" at bounding box center [353, 224] width 6 height 6
click at [358, 230] on button "Attach File Attach to Message" at bounding box center [375, 234] width 51 height 9
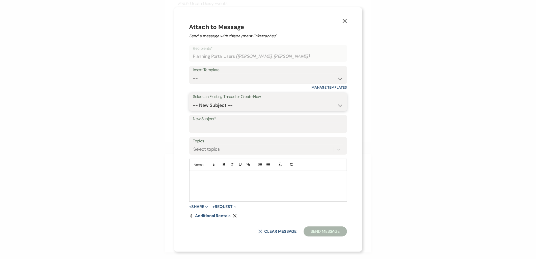
click at [227, 108] on select "-- New Subject -- First Draft Floor Plan Planning Meeting Open House Reminder U…" at bounding box center [268, 105] width 150 height 10
click at [218, 81] on select "-- Payment Past Due Rental Agreement and First Payment Urban Daisy Initial Resp…" at bounding box center [268, 79] width 150 height 10
select select "1532"
click at [194, 74] on select "-- Payment Past Due Rental Agreement and First Payment Urban Daisy Initial Resp…" at bounding box center [268, 79] width 150 height 10
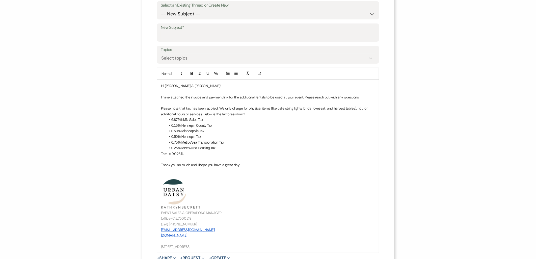
scroll to position [128, 0]
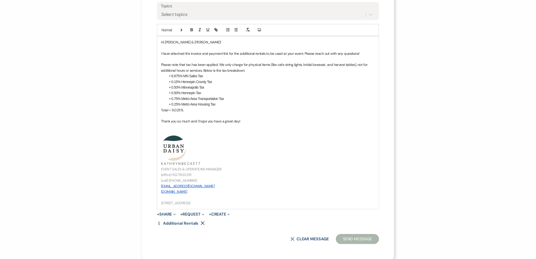
click at [179, 130] on p at bounding box center [268, 133] width 214 height 6
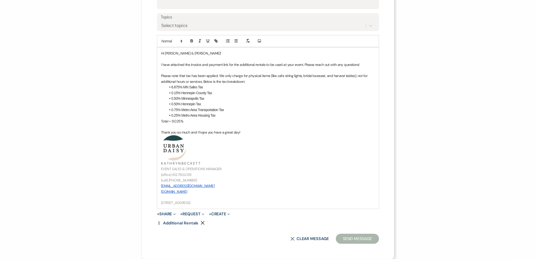
scroll to position [116, 0]
drag, startPoint x: 238, startPoint y: 131, endPoint x: 230, endPoint y: 133, distance: 7.3
click at [230, 133] on p "Thank you so much and I hope you have a great day!" at bounding box center [268, 133] width 214 height 6
click at [185, 8] on input "New Subject*" at bounding box center [268, 4] width 214 height 10
type input "Additional Rentals"
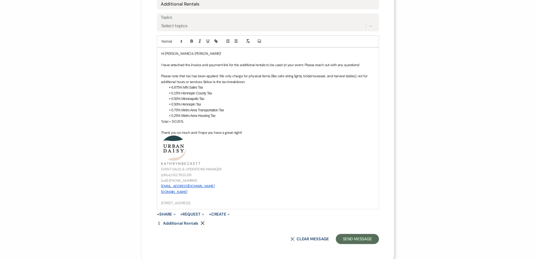
click at [163, 215] on button "+ Share Expand" at bounding box center [166, 214] width 19 height 4
click at [164, 219] on ul "Doc Upload Documents Add Photo Images Pref Vendors Preferred vendors Plan Porta…" at bounding box center [192, 237] width 71 height 41
click at [163, 216] on button "+ Share Expand" at bounding box center [166, 214] width 19 height 4
click at [165, 220] on button "Doc Upload Documents" at bounding box center [192, 224] width 71 height 9
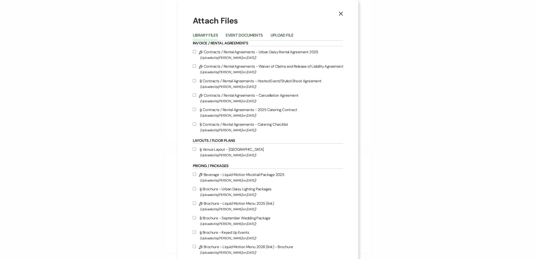
click at [258, 35] on button "Event Documents" at bounding box center [243, 36] width 37 height 7
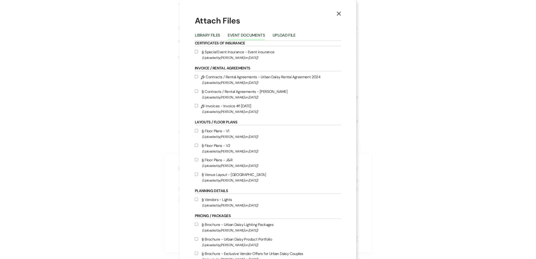
drag, startPoint x: 228, startPoint y: 105, endPoint x: 247, endPoint y: 152, distance: 51.1
click at [228, 105] on label "Pencil Invoices - Invoice #1 8-15-2025 (Uploaded by Kathryn Beckett on Aug 16th…" at bounding box center [268, 109] width 146 height 12
click at [198, 105] on input "Pencil Invoices - Invoice #1 8-15-2025 (Uploaded by Kathryn Beckett on Aug 16th…" at bounding box center [196, 105] width 3 height 3
checkbox input "true"
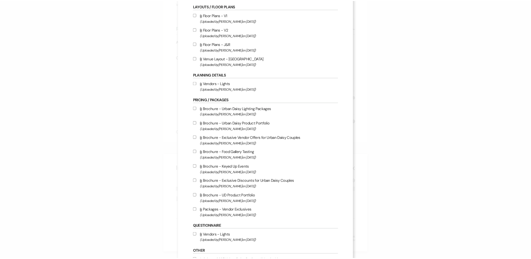
scroll to position [155, 0]
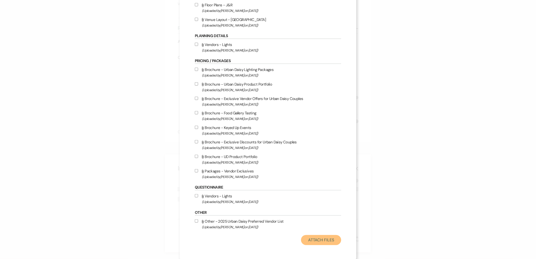
click at [325, 237] on button "Attach Files" at bounding box center [321, 240] width 40 height 10
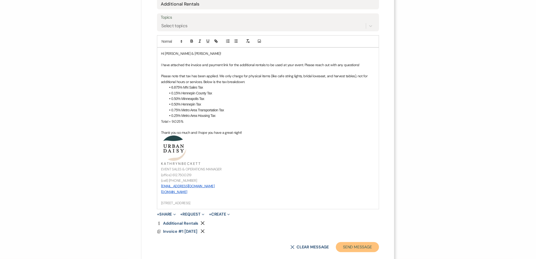
click at [348, 245] on button "Send Message" at bounding box center [357, 247] width 43 height 10
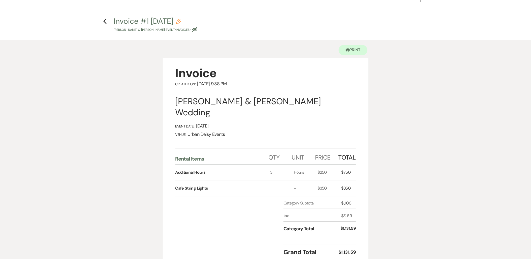
scroll to position [0, 0]
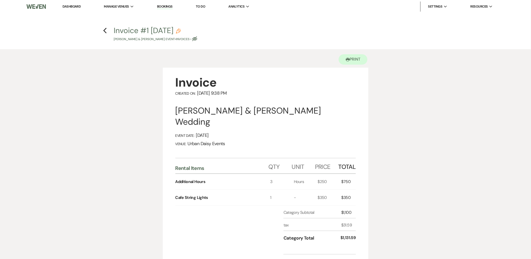
click at [79, 5] on link "Dashboard" at bounding box center [72, 6] width 18 height 4
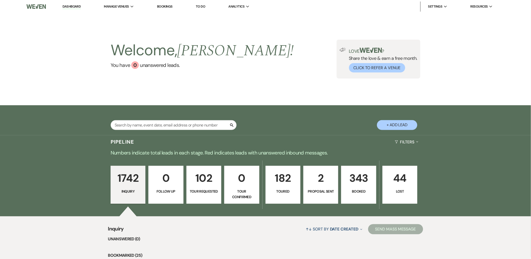
click at [166, 8] on link "Bookings" at bounding box center [165, 6] width 16 height 4
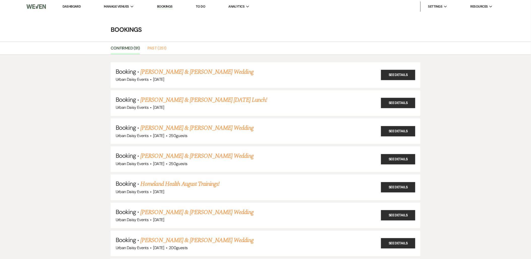
click at [159, 48] on link "Past (251)" at bounding box center [157, 50] width 19 height 10
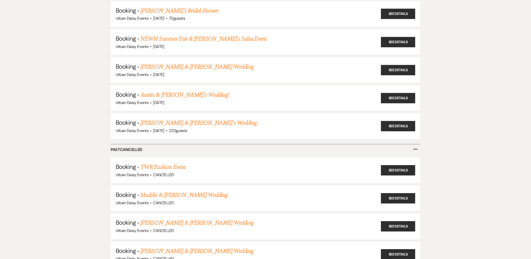
scroll to position [6846, 0]
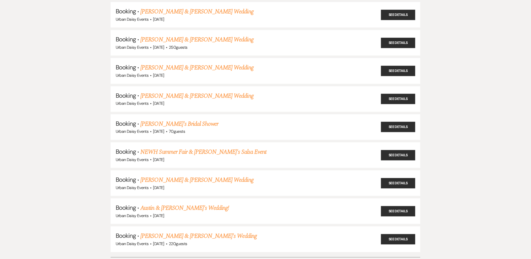
click at [158, 175] on link "[PERSON_NAME] & [PERSON_NAME] Wedding" at bounding box center [197, 179] width 113 height 9
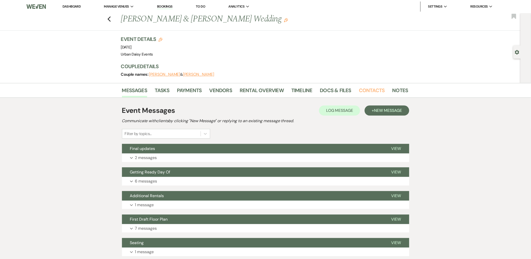
click at [370, 94] on link "Contacts" at bounding box center [372, 91] width 26 height 11
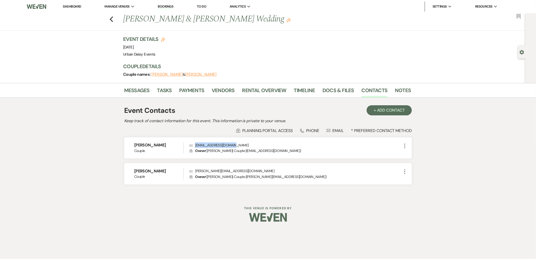
drag, startPoint x: 234, startPoint y: 146, endPoint x: 192, endPoint y: 145, distance: 42.1
click at [192, 145] on p "Envelope Devin.Capiz@target.com" at bounding box center [295, 145] width 212 height 6
copy p "Devin.Capiz@target.com"
drag, startPoint x: 245, startPoint y: 169, endPoint x: 195, endPoint y: 171, distance: 50.7
click at [195, 171] on p "Envelope higgins.kjames@gmail.com" at bounding box center [295, 171] width 212 height 6
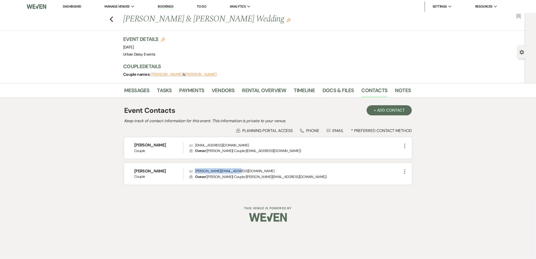
copy p "higgins.kjames@gmail.com"
click at [166, 9] on li "Bookings" at bounding box center [165, 7] width 21 height 10
click at [165, 8] on link "Bookings" at bounding box center [166, 6] width 16 height 5
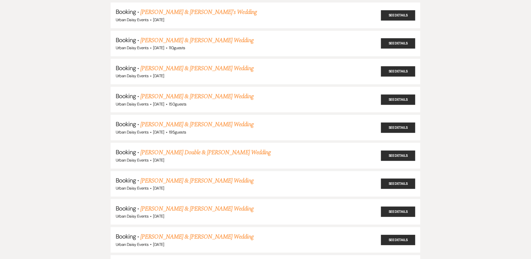
scroll to position [2452, 0]
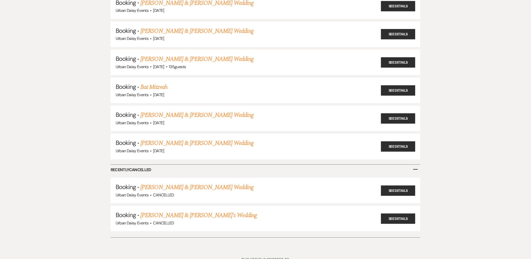
click at [167, 211] on link "Jackson & Stang Bussayakanis's Wedding" at bounding box center [199, 215] width 117 height 9
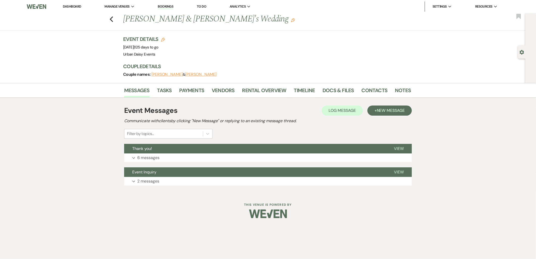
click at [145, 159] on p "6 messages" at bounding box center [148, 157] width 22 height 7
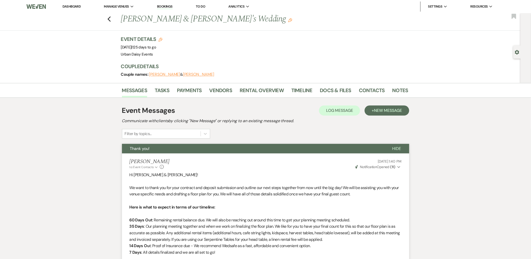
click at [516, 52] on use "button" at bounding box center [517, 52] width 4 height 5
select select "8"
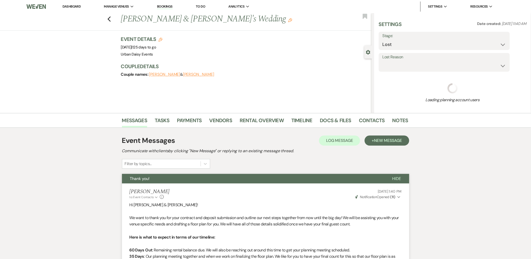
select select "5"
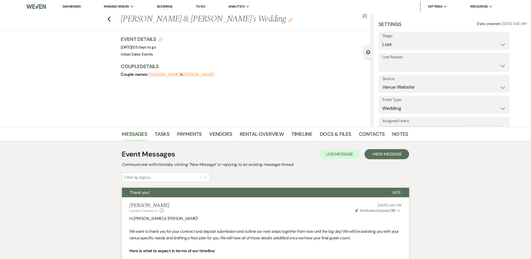
click at [0, 0] on link "Urban Daisy Events" at bounding box center [0, 0] width 0 height 0
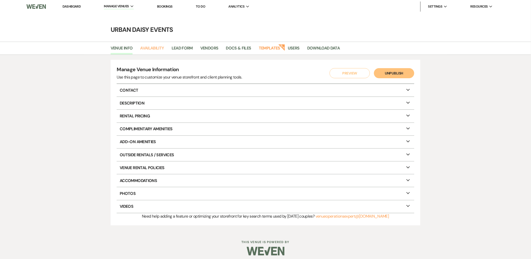
click at [155, 49] on link "Availability" at bounding box center [152, 50] width 24 height 10
select select "2"
select select "2026"
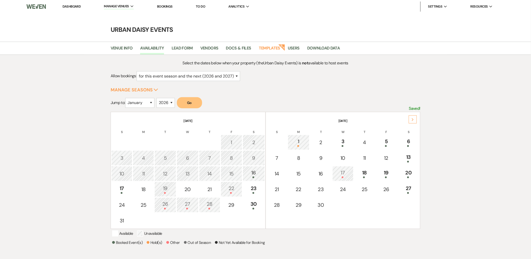
click at [412, 117] on div "Next" at bounding box center [413, 119] width 8 height 8
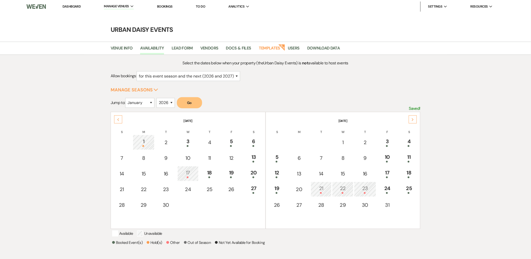
click at [412, 117] on div "Next" at bounding box center [413, 119] width 8 height 8
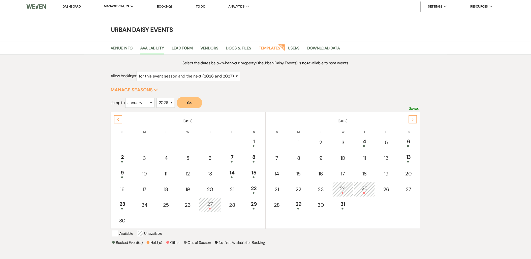
click at [412, 117] on div "Next" at bounding box center [413, 119] width 8 height 8
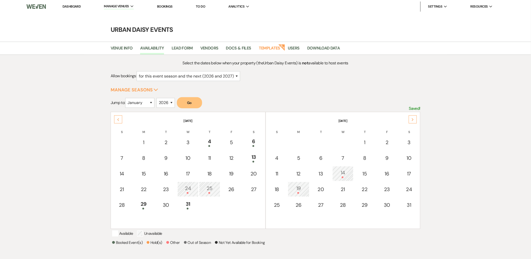
drag, startPoint x: 150, startPoint y: 203, endPoint x: 150, endPoint y: 225, distance: 21.4
click at [150, 225] on tbody "1 2 3 4 5 6 7 8 9 10 11 12 13 14 15 16 17 18 19 20 21 22 23 24 25 26 27 28 29 3…" at bounding box center [188, 181] width 154 height 93
click at [73, 6] on link "Dashboard" at bounding box center [72, 6] width 18 height 4
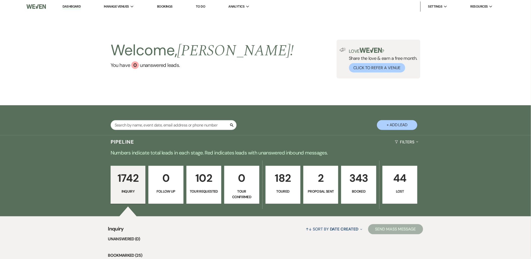
click at [162, 4] on link "Bookings" at bounding box center [165, 6] width 16 height 4
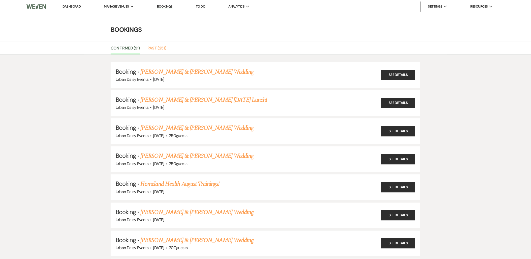
click at [151, 45] on link "Past (251)" at bounding box center [157, 50] width 19 height 10
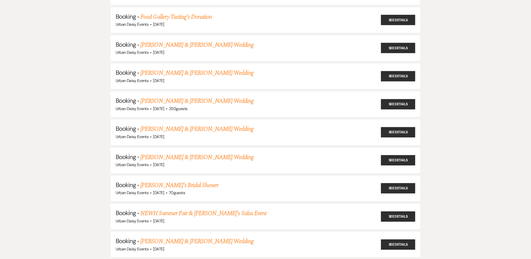
scroll to position [6833, 0]
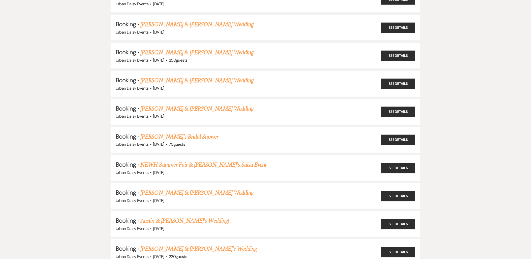
click at [175, 216] on link "Austin & [PERSON_NAME]'s Wedding!" at bounding box center [185, 220] width 89 height 9
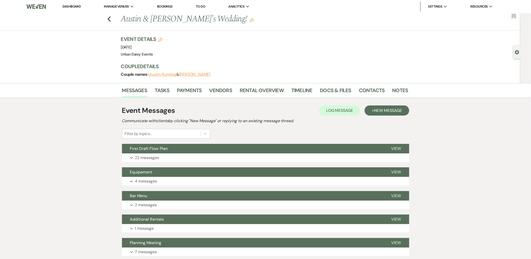
click at [367, 82] on div "Event Details Edit Event Date: Saturday, August 9th, 2025 Venue: Urban Daisy Ev…" at bounding box center [264, 59] width 287 height 47
click at [369, 90] on link "Contacts" at bounding box center [372, 91] width 26 height 11
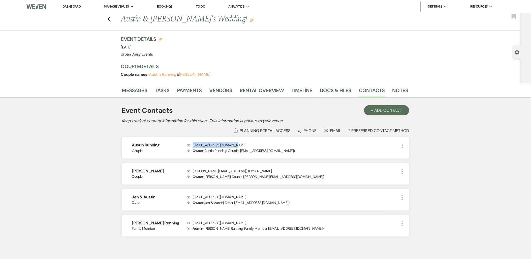
drag, startPoint x: 237, startPoint y: 143, endPoint x: 193, endPoint y: 145, distance: 43.7
click at [193, 145] on p "Envelope austinjrunning@gmail.com" at bounding box center [293, 145] width 212 height 6
copy p "austinjrunning@gmail.com"
drag, startPoint x: 244, startPoint y: 170, endPoint x: 192, endPoint y: 170, distance: 51.4
click at [192, 170] on p "Envelope jennifer.baccam925@gmail.com" at bounding box center [293, 171] width 212 height 6
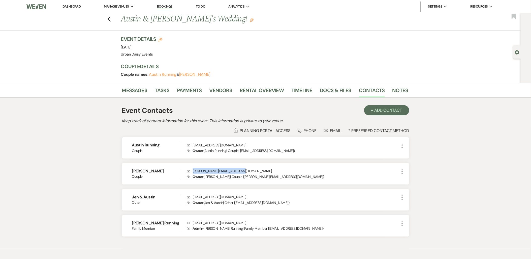
copy p "jennifer.baccam925@gmail.com"
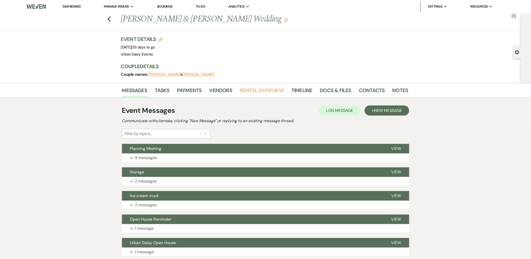
click at [263, 87] on link "Rental Overview" at bounding box center [262, 91] width 44 height 11
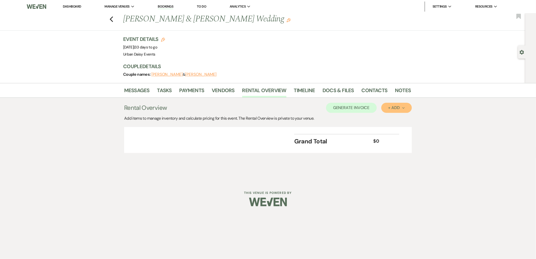
click at [391, 109] on div "+ Add Next" at bounding box center [396, 108] width 16 height 4
click at [382, 120] on button "Item" at bounding box center [393, 119] width 25 height 8
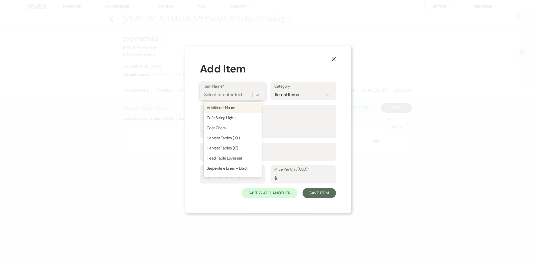
click at [217, 95] on div "Select or enter text..." at bounding box center [224, 94] width 41 height 7
click at [216, 107] on div "Additional Hours" at bounding box center [233, 108] width 58 height 10
type input "Hours"
type input "250"
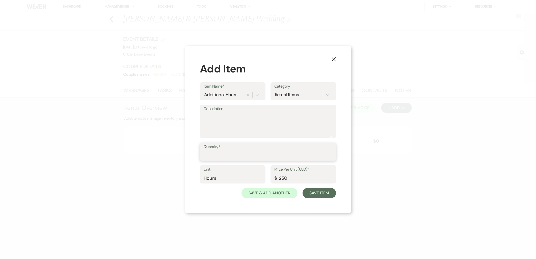
click at [252, 151] on input "Quantity*" at bounding box center [268, 155] width 129 height 10
type input "2"
click at [308, 192] on button "Save Item" at bounding box center [319, 193] width 34 height 10
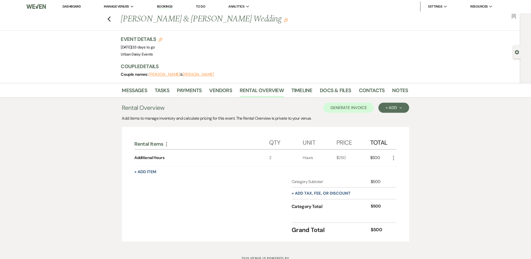
click at [393, 158] on icon "More" at bounding box center [394, 158] width 6 height 6
click at [397, 169] on icon "Pencil" at bounding box center [396, 168] width 3 height 4
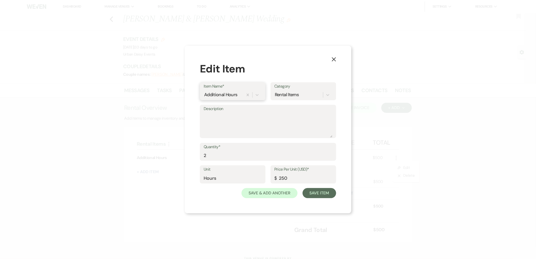
click at [233, 96] on div "Additional Hours" at bounding box center [220, 94] width 33 height 7
click at [329, 62] on button "X" at bounding box center [333, 59] width 35 height 27
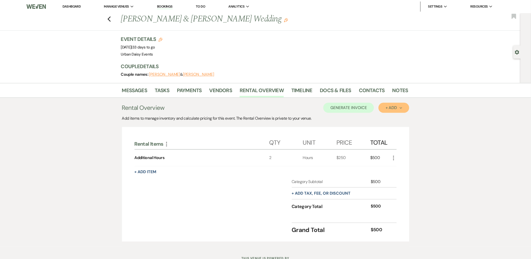
click at [386, 110] on button "+ Add Next" at bounding box center [394, 108] width 31 height 10
click at [382, 118] on button "Item" at bounding box center [391, 119] width 25 height 8
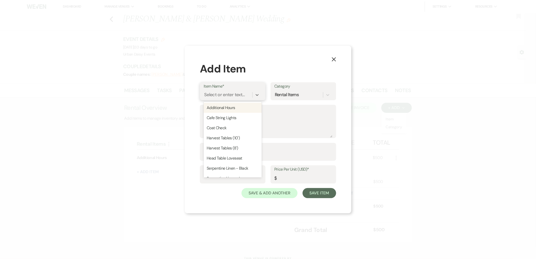
click at [228, 94] on div "Select or enter text..." at bounding box center [224, 94] width 41 height 7
type input "30 minutes"
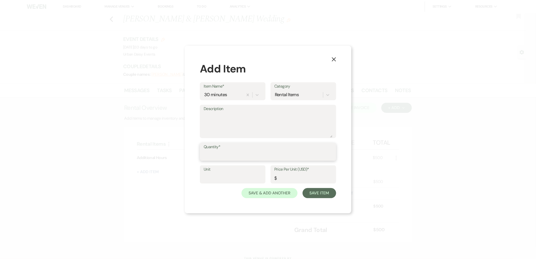
click at [239, 157] on input "Quantity*" at bounding box center [268, 155] width 129 height 10
type input "1"
click at [304, 178] on input "Price Per Unit (USD)*" at bounding box center [303, 178] width 58 height 10
type input "125"
click at [325, 190] on button "Save Item" at bounding box center [319, 193] width 34 height 10
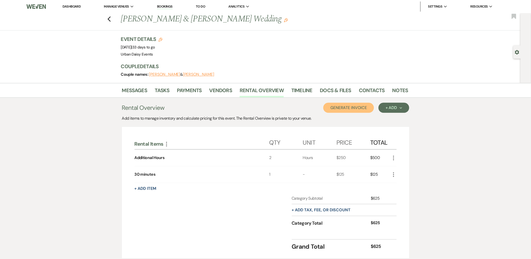
click at [363, 108] on button "Generate Invoice" at bounding box center [349, 108] width 51 height 10
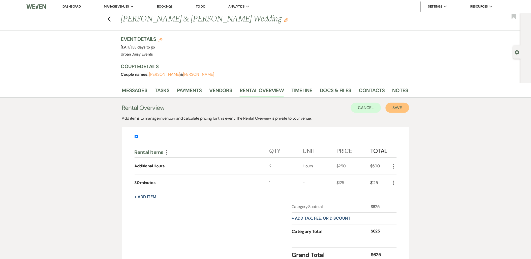
click at [406, 110] on button "Save" at bounding box center [398, 108] width 24 height 10
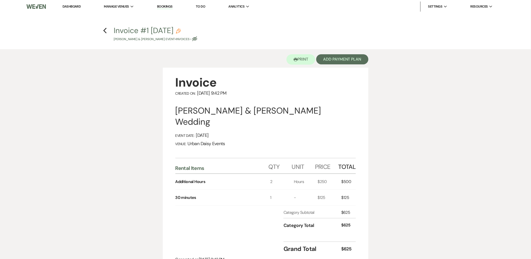
click at [106, 32] on icon "Previous" at bounding box center [105, 30] width 4 height 6
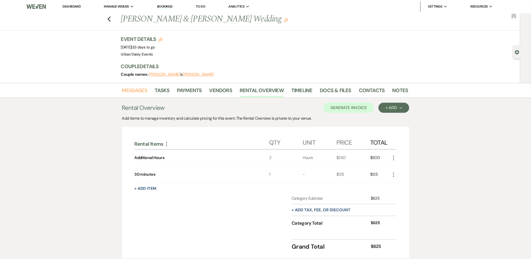
click at [124, 88] on link "Messages" at bounding box center [134, 91] width 25 height 11
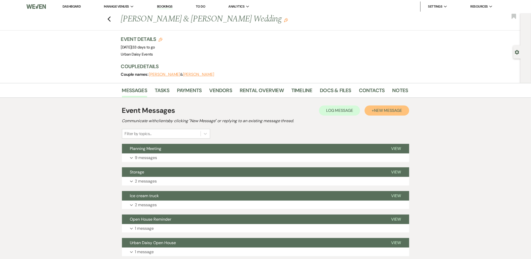
click at [386, 109] on span "New Message" at bounding box center [388, 110] width 28 height 5
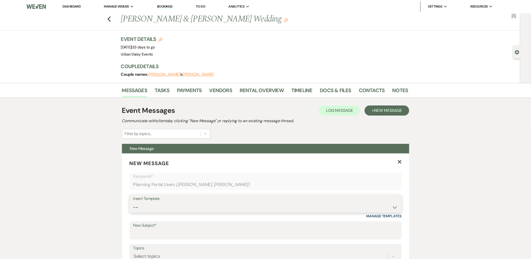
click at [165, 204] on select "-- Payment Past Due Rental Agreement and First Payment Urban Daisy Initial Resp…" at bounding box center [265, 207] width 265 height 10
select select "3580"
click at [133, 202] on select "-- Payment Past Due Rental Agreement and First Payment Urban Daisy Initial Resp…" at bounding box center [265, 207] width 265 height 10
type input "First Draft Floor Plan"
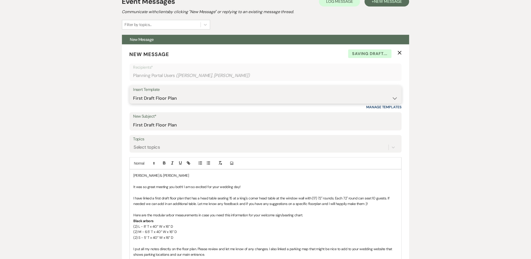
scroll to position [112, 0]
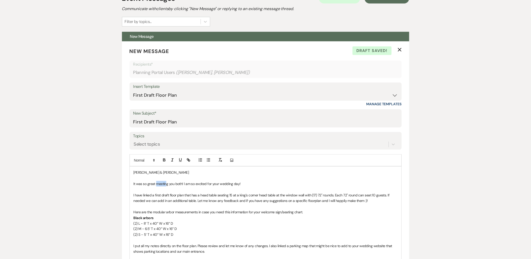
drag, startPoint x: 157, startPoint y: 184, endPoint x: 167, endPoint y: 186, distance: 10.7
click at [167, 186] on p "It was so great meeting you both! I am so excited for your wedding day!" at bounding box center [266, 184] width 264 height 6
click at [180, 183] on span "It was so great seeing you both! I am so excited for your wedding day!" at bounding box center [186, 183] width 105 height 5
drag, startPoint x: 200, startPoint y: 194, endPoint x: 351, endPoint y: 190, distance: 150.9
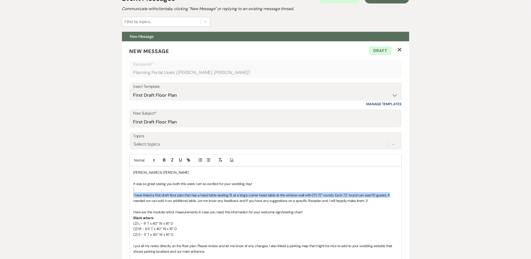
drag, startPoint x: 351, startPoint y: 190, endPoint x: 404, endPoint y: 194, distance: 53.8
click at [404, 194] on form "New Message X Draft Recipients* Planning Portal Users ( [PERSON_NAME], [PERSON_…" at bounding box center [265, 227] width 287 height 372
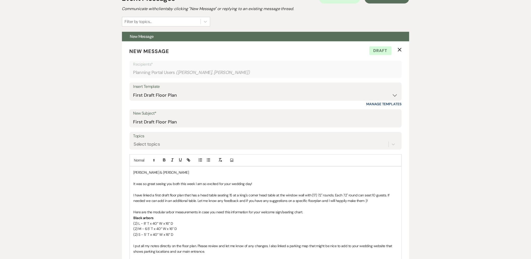
drag, startPoint x: 404, startPoint y: 195, endPoint x: 385, endPoint y: 196, distance: 20.0
click at [385, 196] on form "New Message X Draft Recipients* Planning Portal Users ( [PERSON_NAME], [PERSON_…" at bounding box center [265, 227] width 287 height 372
click at [384, 195] on span "I have linked a first draft floor plan that has a head table seating 15 at a ki…" at bounding box center [262, 198] width 257 height 10
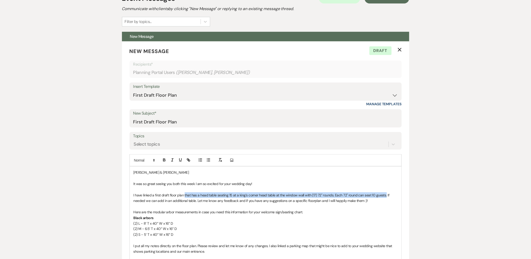
drag, startPoint x: 385, startPoint y: 195, endPoint x: 185, endPoint y: 195, distance: 200.2
click at [185, 195] on span "I have linked a first draft floor plan that has a head table seating 15 at a ki…" at bounding box center [262, 198] width 257 height 10
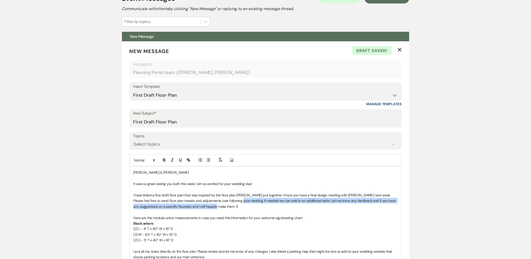
drag, startPoint x: 228, startPoint y: 200, endPoint x: 233, endPoint y: 206, distance: 7.2
click at [233, 206] on p "I have linked a first draft floor plan that was inspired by the floor plan [PER…" at bounding box center [266, 200] width 264 height 17
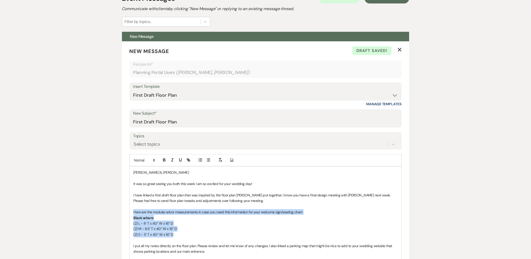
drag, startPoint x: 191, startPoint y: 234, endPoint x: 124, endPoint y: 212, distance: 70.7
click at [124, 212] on form "New Message X Draft saved! Recipients* Planning Portal Users ( Madeline Dowson,…" at bounding box center [265, 227] width 287 height 372
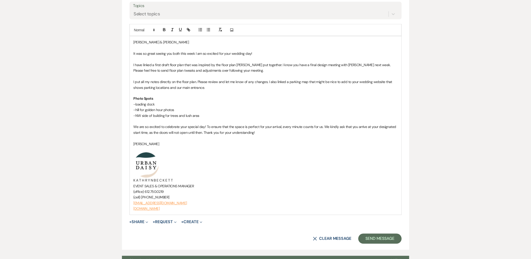
scroll to position [252, 0]
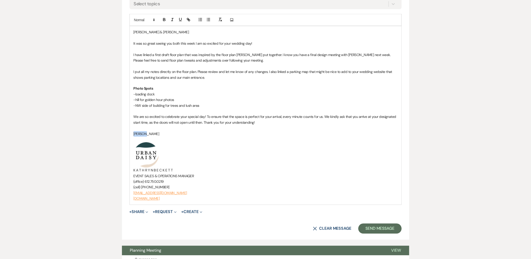
drag, startPoint x: 154, startPoint y: 132, endPoint x: 116, endPoint y: 134, distance: 38.4
click at [116, 134] on div "Messages Tasks Payments Vendors Rental Overview Timeline Docs & Files Contacts …" at bounding box center [265, 192] width 531 height 722
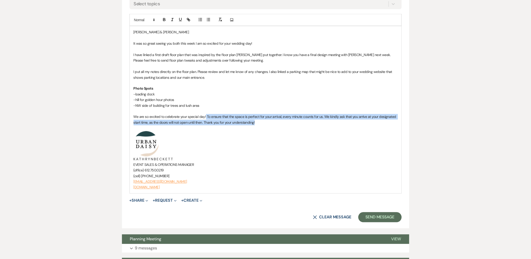
drag, startPoint x: 262, startPoint y: 124, endPoint x: 205, endPoint y: 119, distance: 56.5
click at [205, 119] on p "We are so excited to celebrate your special day! To ensure that the space is pe…" at bounding box center [266, 119] width 264 height 11
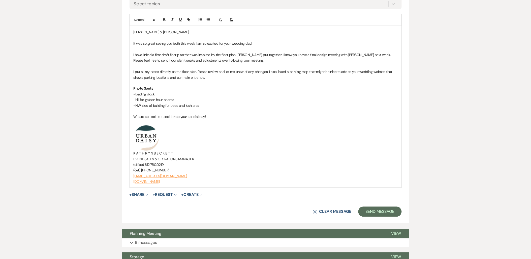
click at [139, 197] on button "+ Share Expand" at bounding box center [139, 195] width 19 height 4
click at [142, 208] on button "Doc Upload Documents" at bounding box center [165, 204] width 71 height 9
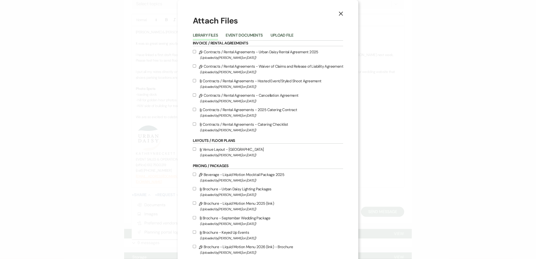
click at [290, 35] on button "Upload File" at bounding box center [281, 36] width 23 height 7
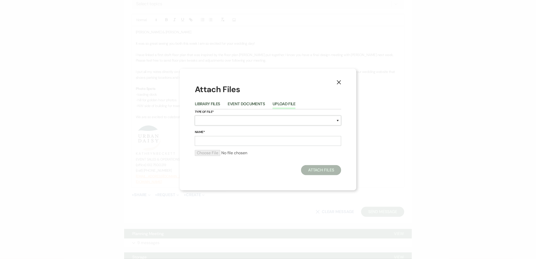
click at [245, 120] on select "Special Event Insurance Vendor Certificate of Insurance Contracts / Rental Agre…" at bounding box center [268, 120] width 146 height 10
select select "24"
click at [195, 115] on select "Special Event Insurance Vendor Certificate of Insurance Contracts / Rental Agre…" at bounding box center [268, 120] width 146 height 10
click at [222, 139] on input "Name*" at bounding box center [268, 141] width 146 height 10
type input "9.19.2025"
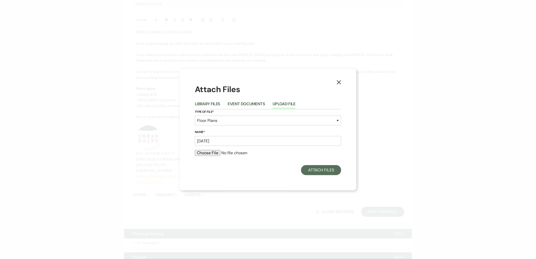
click at [214, 151] on input "file" at bounding box center [268, 153] width 146 height 6
type input "C:\fakepath\9.19.2025.pdf"
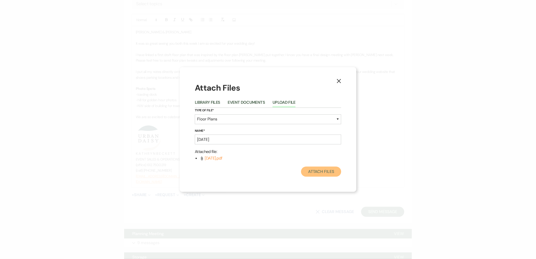
click at [319, 169] on button "Attach Files" at bounding box center [321, 171] width 40 height 10
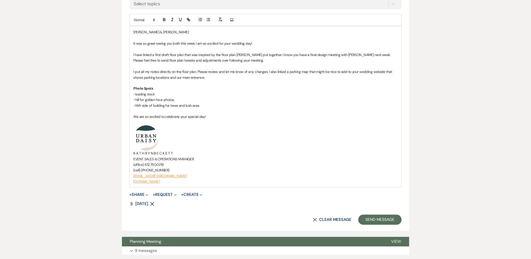
click at [139, 195] on button "+ Share Expand" at bounding box center [139, 195] width 19 height 4
click at [140, 201] on button "Doc Upload Documents" at bounding box center [165, 204] width 71 height 9
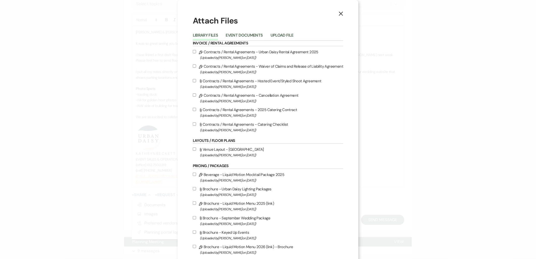
click at [230, 149] on label "Attach File Venue Layout - UD Parking (Uploaded by Amy Knight on Apr 18th, 2024…" at bounding box center [268, 152] width 151 height 12
click at [196, 149] on input "Attach File Venue Layout - UD Parking (Uploaded by Amy Knight on Apr 18th, 2024…" at bounding box center [194, 148] width 3 height 3
checkbox input "true"
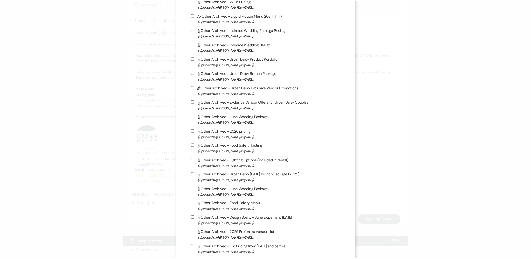
scroll to position [739, 0]
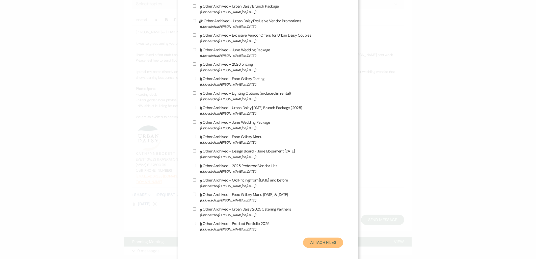
click at [321, 242] on button "Attach Files" at bounding box center [323, 242] width 40 height 10
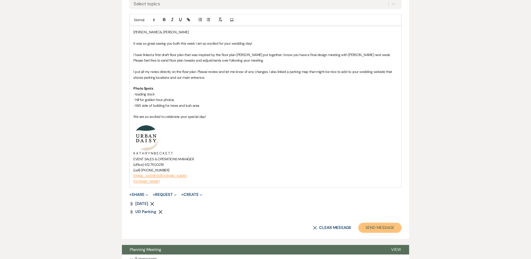
click at [379, 224] on button "Send Message" at bounding box center [380, 228] width 43 height 10
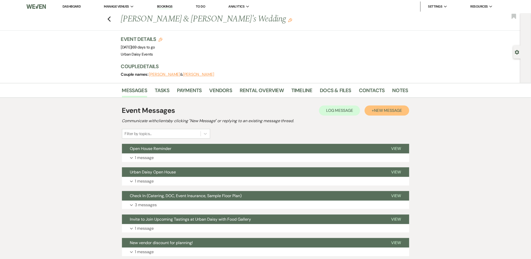
click at [372, 107] on button "+ New Message" at bounding box center [387, 110] width 44 height 10
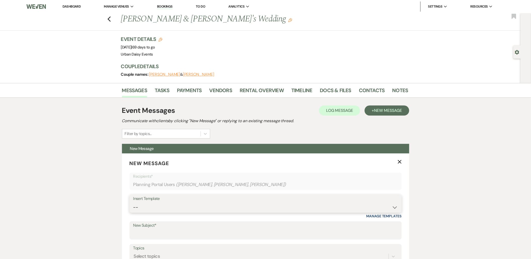
click at [177, 202] on select "-- Payment Past Due Rental Agreement and First Payment Urban Daisy Initial Resp…" at bounding box center [265, 207] width 265 height 10
select select "1476"
click at [133, 202] on select "-- Payment Past Due Rental Agreement and First Payment Urban Daisy Initial Resp…" at bounding box center [265, 207] width 265 height 10
type input "Planning Meeting"
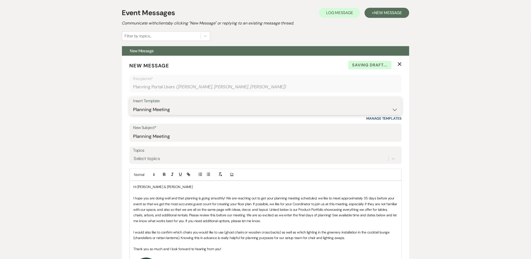
scroll to position [140, 0]
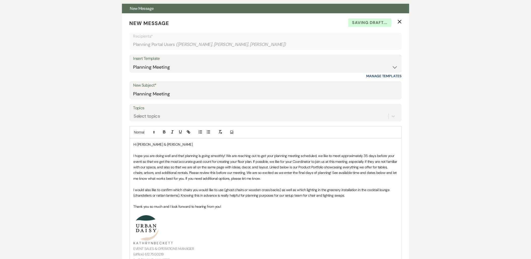
click at [171, 142] on p "Hi [PERSON_NAME] & [PERSON_NAME]" at bounding box center [266, 144] width 264 height 6
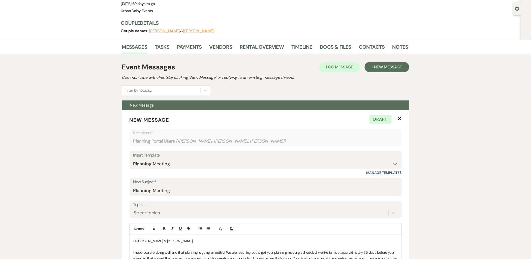
scroll to position [112, 0]
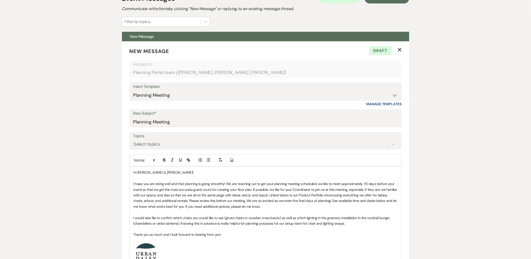
click at [256, 207] on p "I hope you are doing well and that planning is going smoothly! We are reaching …" at bounding box center [266, 195] width 264 height 28
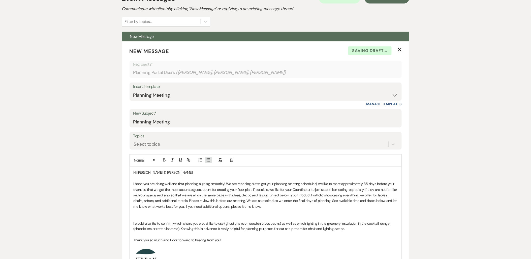
click at [210, 160] on icon "button" at bounding box center [208, 160] width 5 height 5
click at [155, 213] on li "9/" at bounding box center [268, 212] width 259 height 6
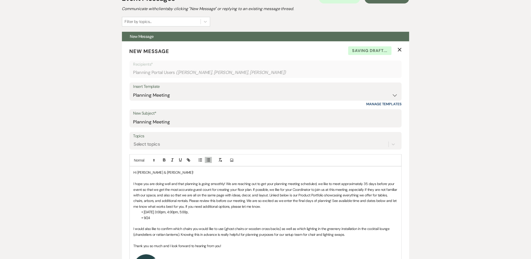
click at [184, 211] on li "[DATE] 3:00pm, 4:00pm, 5:00p," at bounding box center [268, 212] width 259 height 6
drag, startPoint x: 193, startPoint y: 214, endPoint x: 152, endPoint y: 212, distance: 41.4
click at [152, 212] on li "[DATE] 3:00pm, 4:00pm, 5:00pm," at bounding box center [268, 212] width 259 height 6
copy li "3:00pm, 4:00pm, 5:00pm,"
click at [156, 218] on li "9/24" at bounding box center [268, 218] width 259 height 6
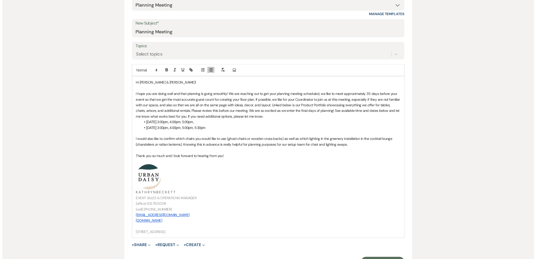
scroll to position [224, 0]
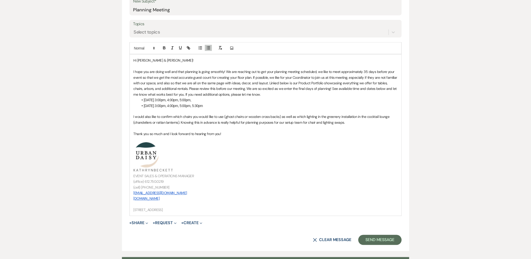
click at [144, 224] on button "+ Share Expand" at bounding box center [139, 223] width 19 height 4
click at [144, 230] on span "Doc Upload Documents" at bounding box center [149, 232] width 29 height 5
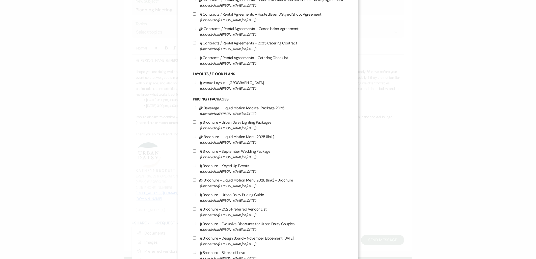
scroll to position [168, 0]
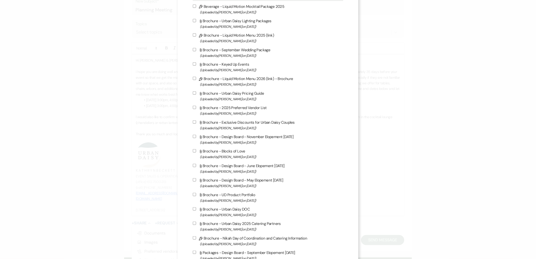
click at [226, 197] on span "(Uploaded by [PERSON_NAME] on [DATE] )" at bounding box center [271, 200] width 143 height 6
click at [196, 196] on input "Attach File Brochure - UD Product Portfolio (Uploaded by [PERSON_NAME] on [DATE…" at bounding box center [194, 194] width 3 height 3
checkbox input "true"
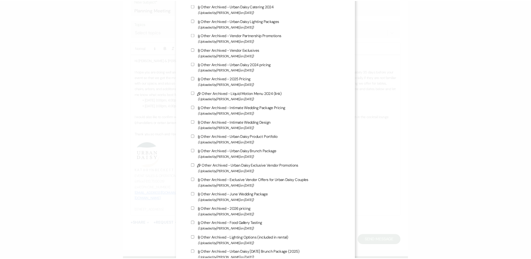
scroll to position [728, 0]
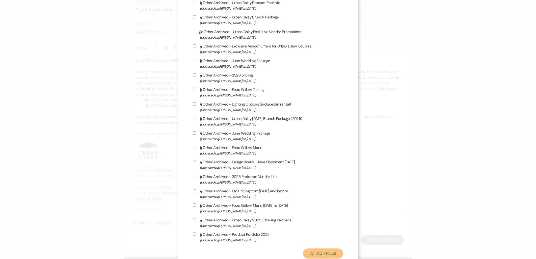
click at [315, 248] on button "Attach Files" at bounding box center [323, 253] width 40 height 10
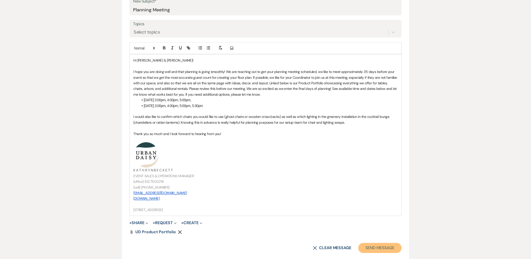
click at [371, 248] on button "Send Message" at bounding box center [380, 248] width 43 height 10
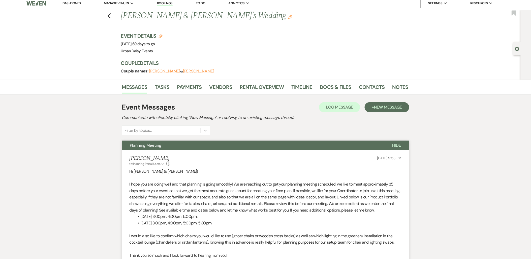
scroll to position [0, 0]
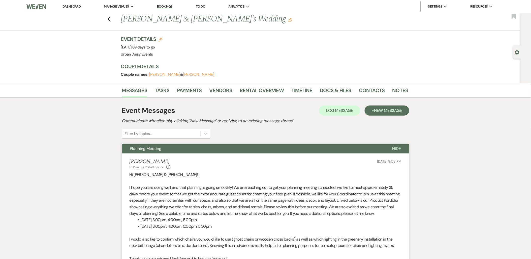
click at [70, 7] on link "Dashboard" at bounding box center [72, 6] width 18 height 4
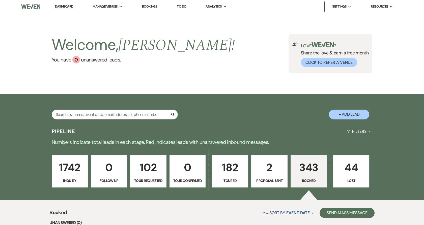
click at [159, 5] on li "Bookings" at bounding box center [149, 7] width 21 height 10
click at [156, 5] on link "Bookings" at bounding box center [150, 6] width 16 height 4
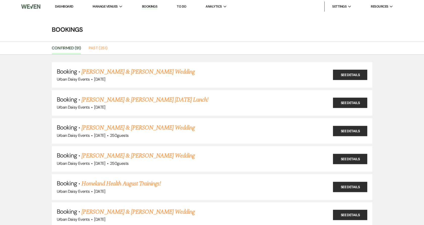
click at [90, 47] on link "Past (251)" at bounding box center [98, 50] width 19 height 10
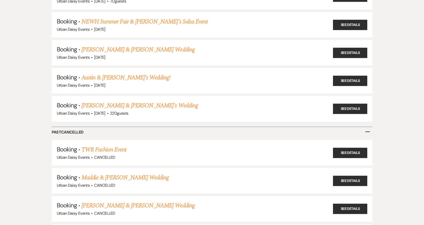
scroll to position [6920, 0]
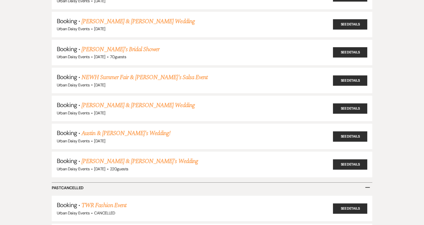
click at [98, 17] on link "Sammie Morton & Jordan Kruger's Wedding" at bounding box center [137, 21] width 113 height 9
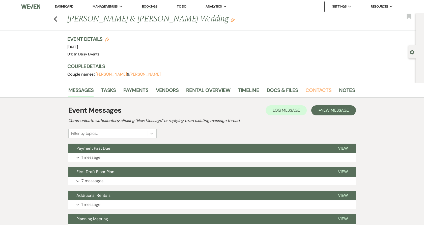
click at [312, 93] on link "Contacts" at bounding box center [318, 91] width 26 height 11
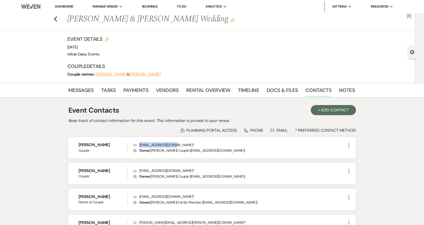
drag, startPoint x: 174, startPoint y: 146, endPoint x: 137, endPoint y: 146, distance: 36.6
click at [137, 146] on p "Envelope scmorton14@gmail.com *" at bounding box center [239, 145] width 212 height 6
copy p "scmorton14@gmail.com"
drag, startPoint x: 178, startPoint y: 170, endPoint x: 136, endPoint y: 170, distance: 41.6
click at [136, 170] on p "Envelope jordanrkruger@gmail.com *" at bounding box center [239, 171] width 212 height 6
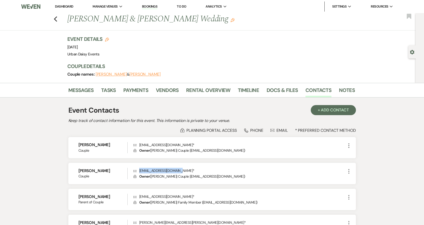
copy p "jordanrkruger@gmail.com"
drag, startPoint x: 179, startPoint y: 196, endPoint x: 139, endPoint y: 196, distance: 40.6
click at [139, 196] on p "Envelope cmorton@matrix-ndi.com *" at bounding box center [239, 197] width 212 height 6
copy p "cmorton@matrix-ndi.com"
click at [56, 17] on icon "Previous" at bounding box center [56, 19] width 4 height 6
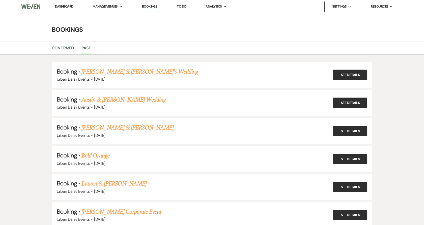
scroll to position [6920, 0]
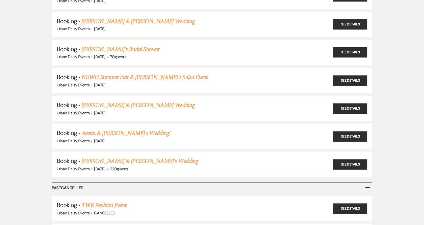
click at [99, 45] on link "Ramla's Bridal Shower" at bounding box center [120, 49] width 78 height 9
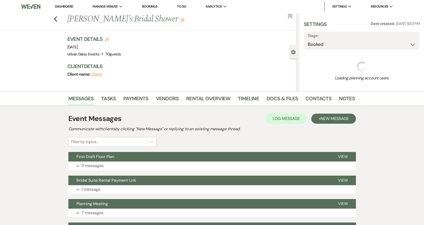
select select "12"
select select "5"
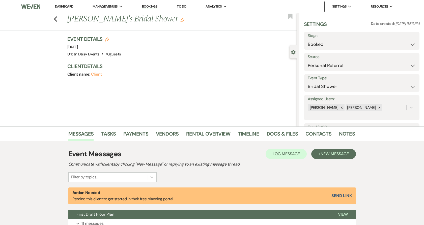
click at [57, 19] on icon "Previous" at bounding box center [56, 19] width 4 height 6
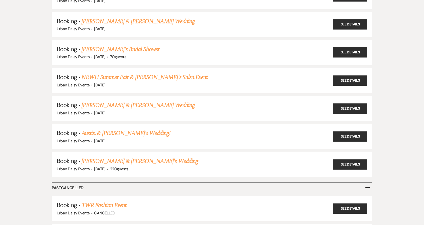
click at [104, 73] on link "NEWH Summer Fair & Saucy's Salsa Event" at bounding box center [144, 77] width 126 height 9
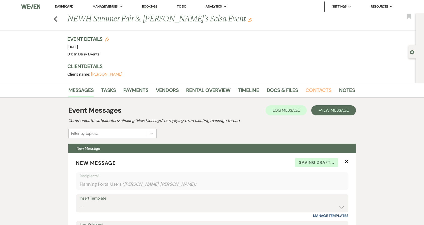
click at [307, 89] on link "Contacts" at bounding box center [318, 91] width 26 height 11
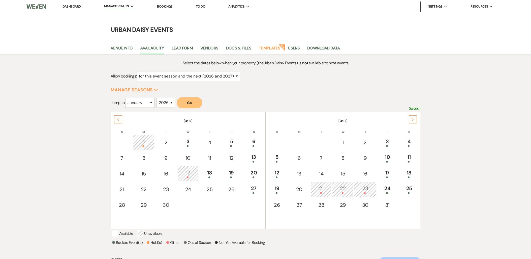
select select "2"
select select "2026"
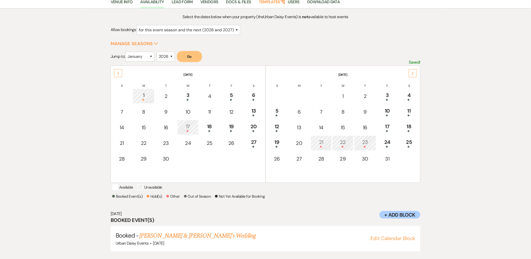
click at [122, 71] on div "Previous" at bounding box center [118, 73] width 8 height 8
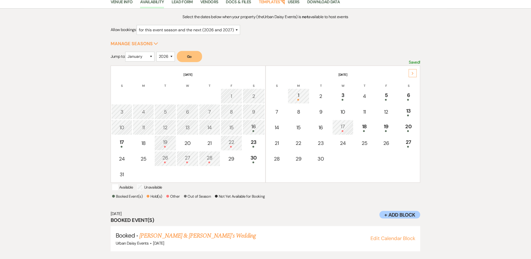
click at [212, 154] on div "28" at bounding box center [210, 158] width 16 height 9
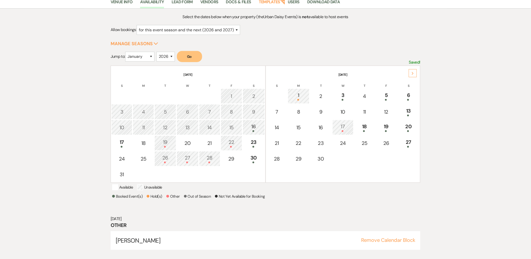
click at [144, 236] on span "[PERSON_NAME]" at bounding box center [138, 240] width 45 height 8
